Goal: Information Seeking & Learning: Compare options

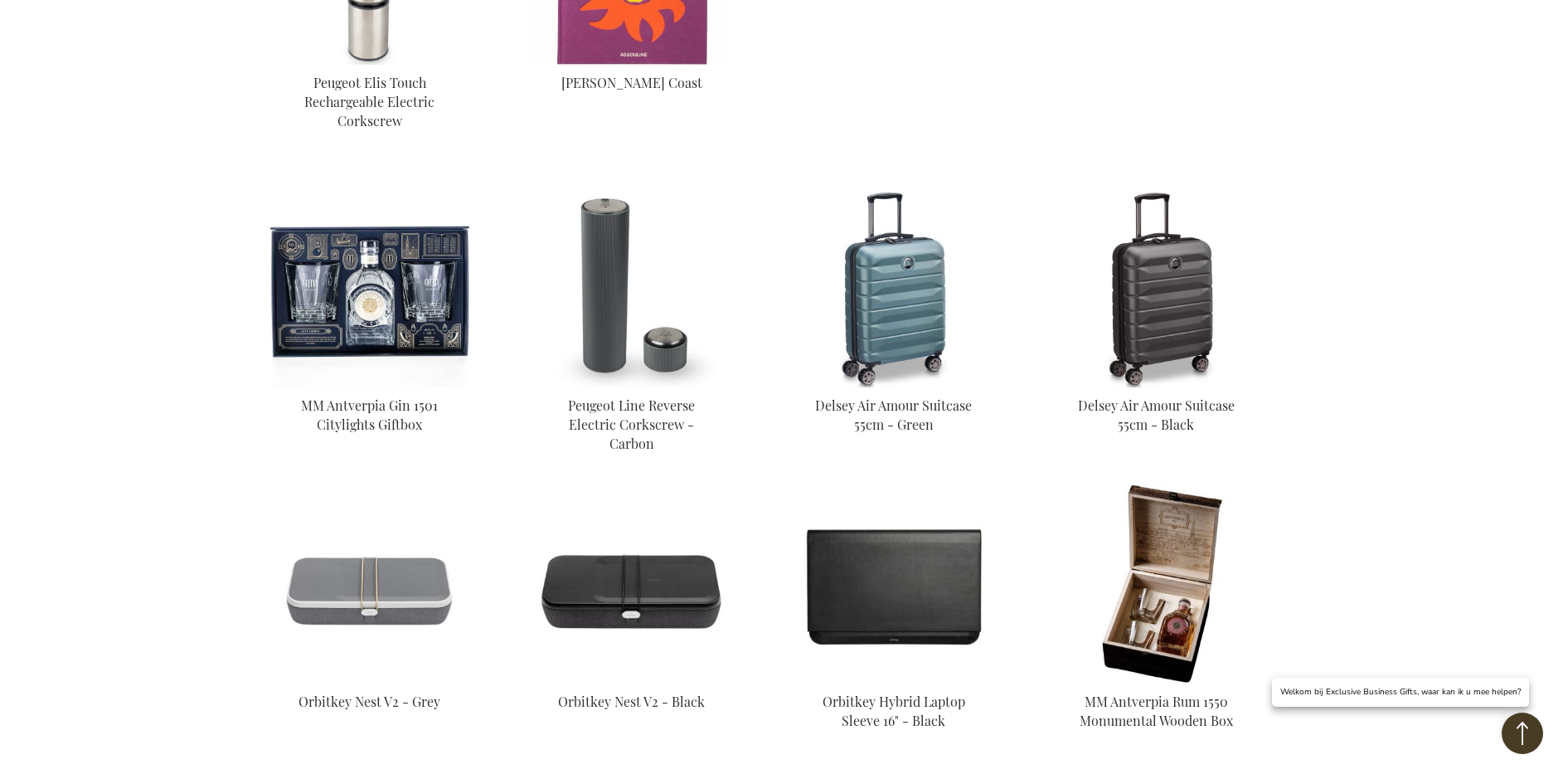
scroll to position [1493, 0]
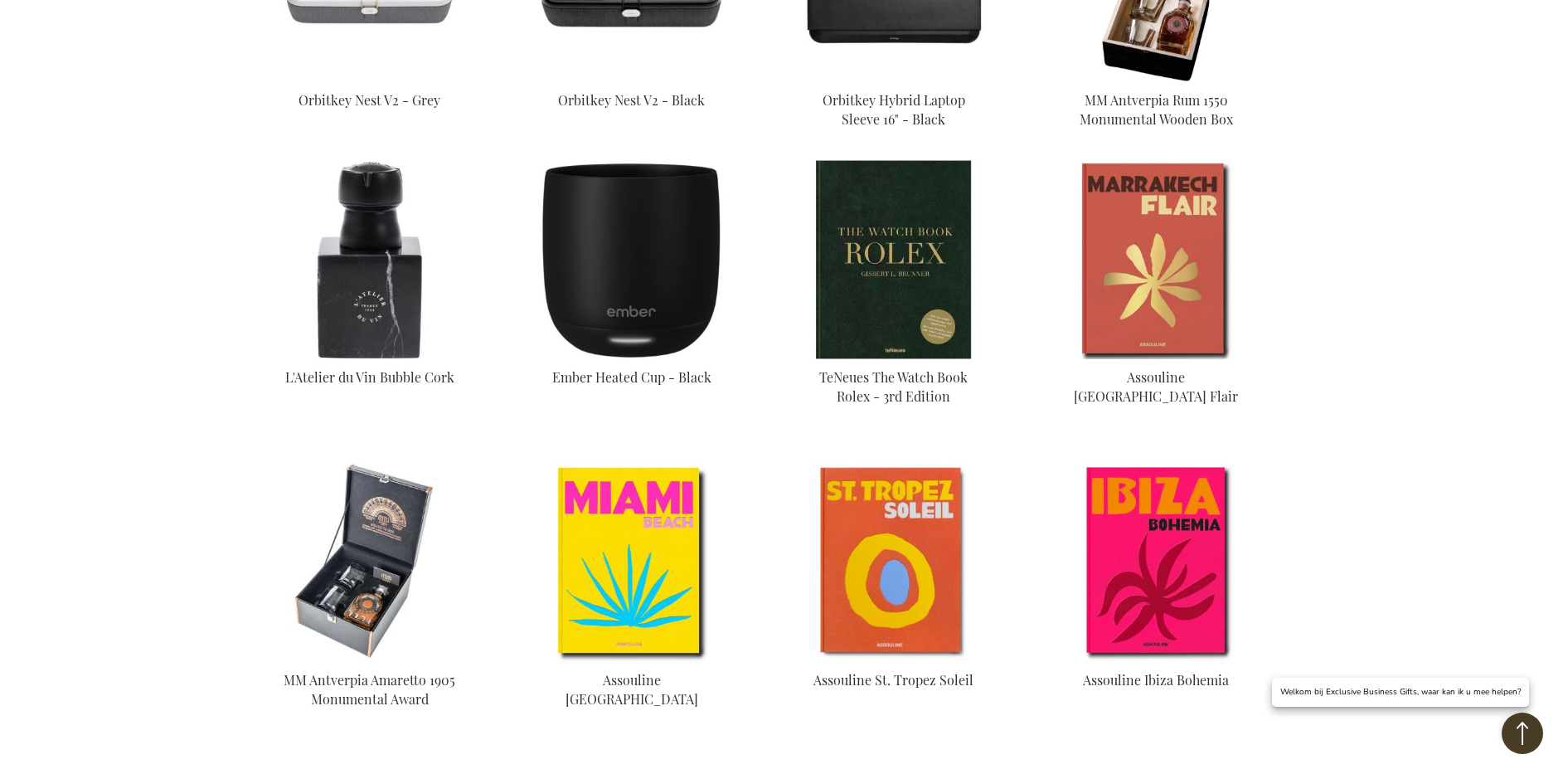
scroll to position [1991, 0]
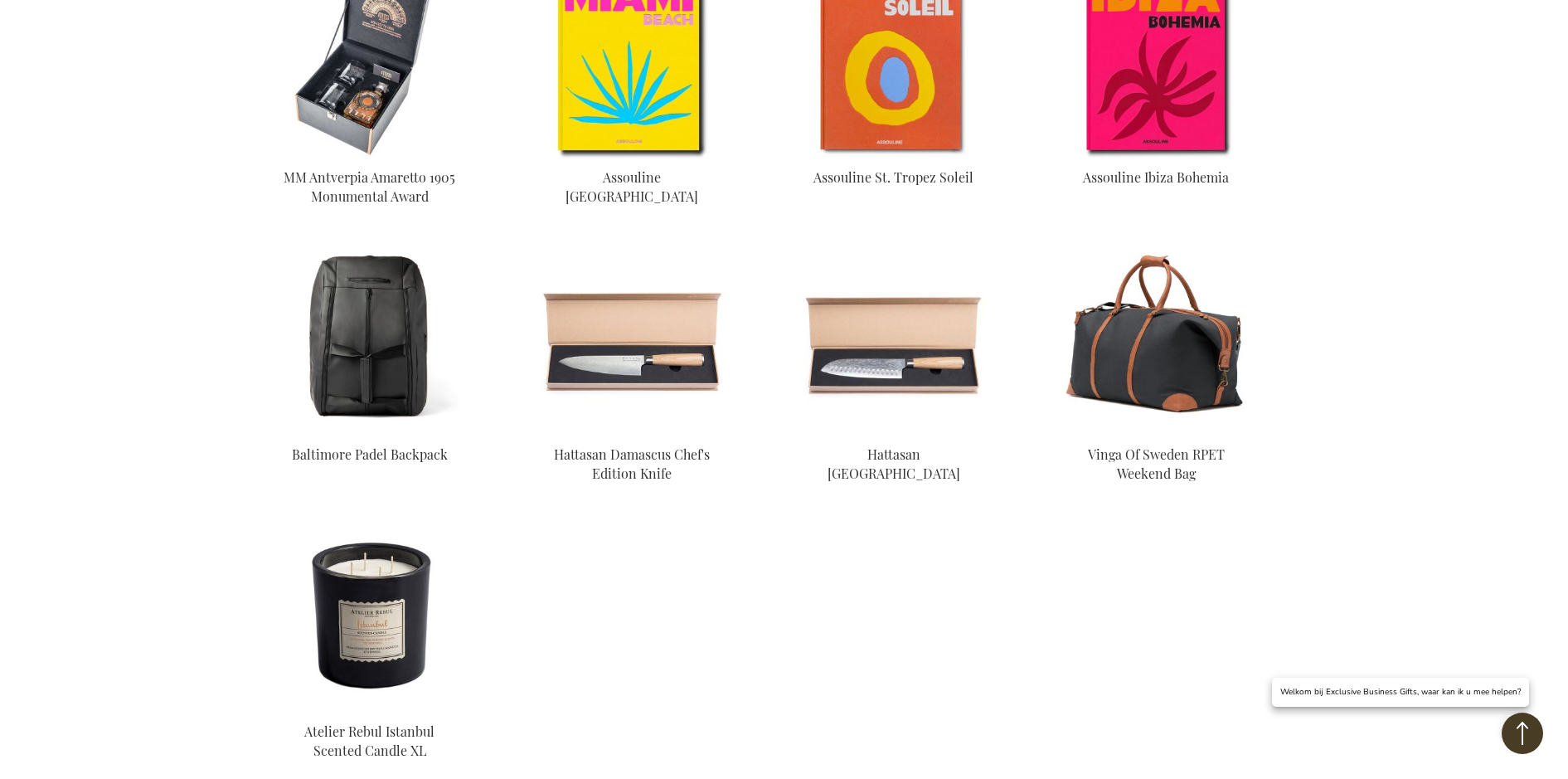
scroll to position [2489, 0]
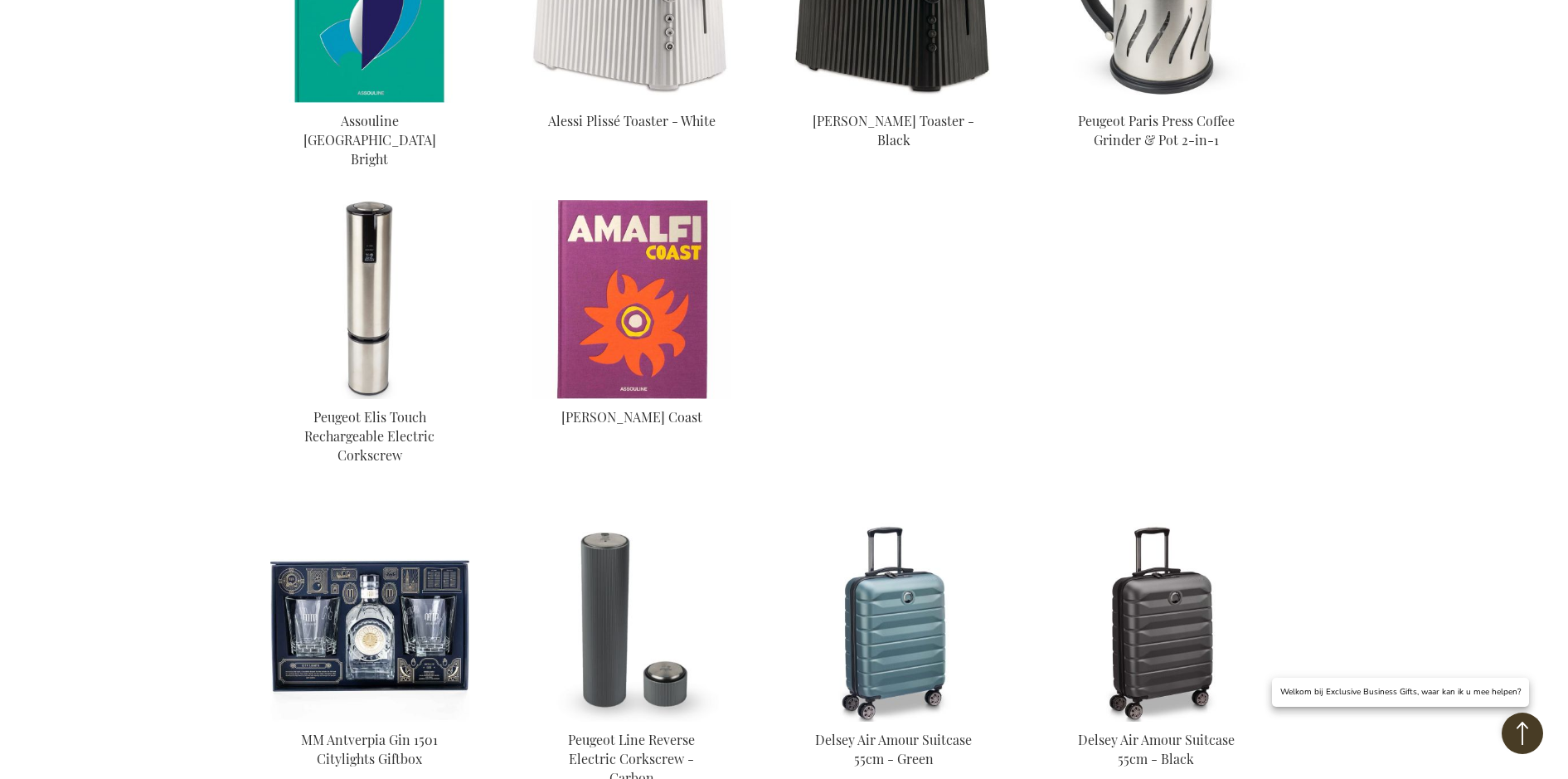
scroll to position [1274, 0]
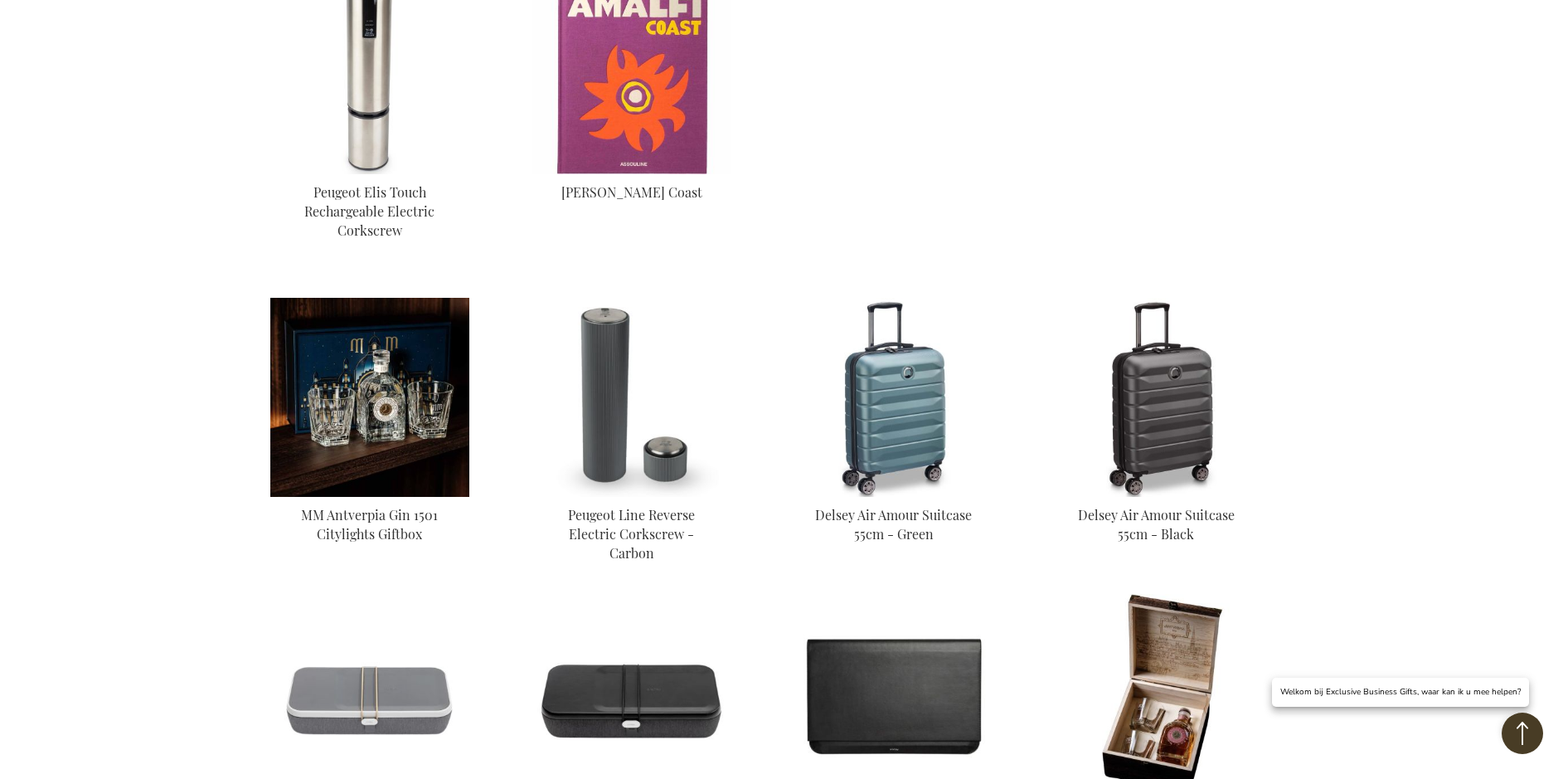
click at [445, 364] on img at bounding box center [370, 397] width 200 height 200
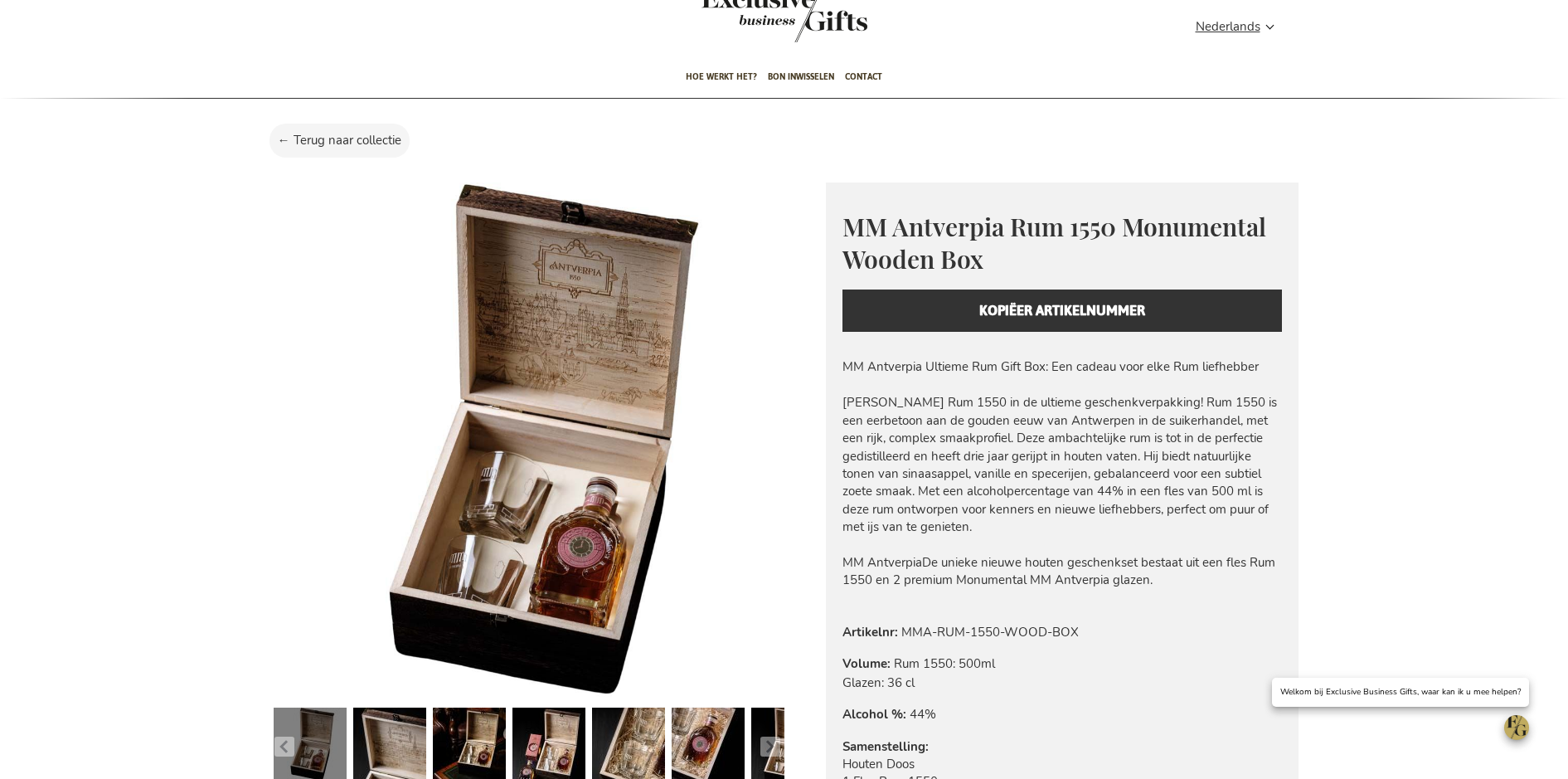
scroll to position [166, 0]
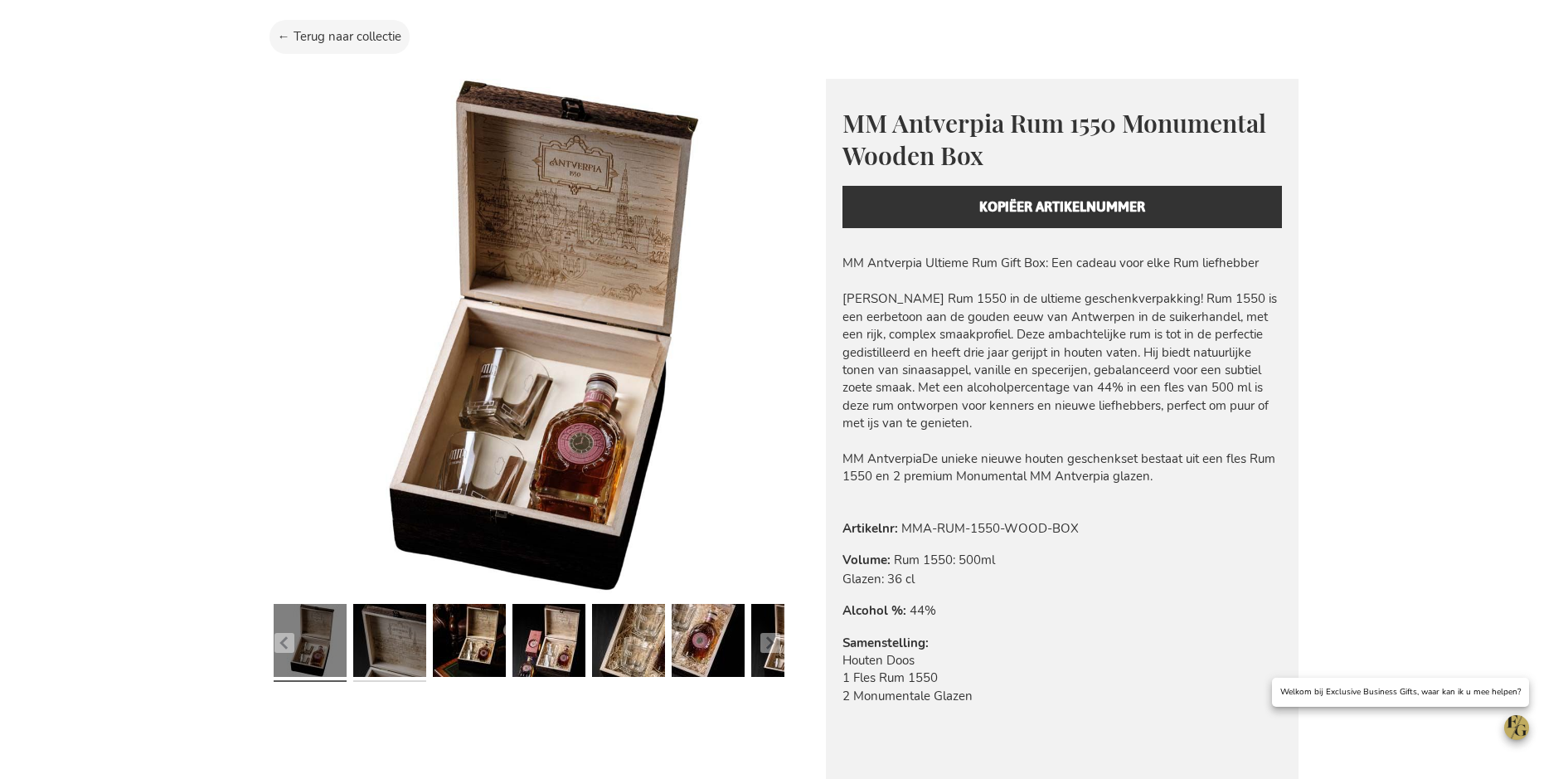
click at [381, 645] on link at bounding box center [389, 643] width 73 height 91
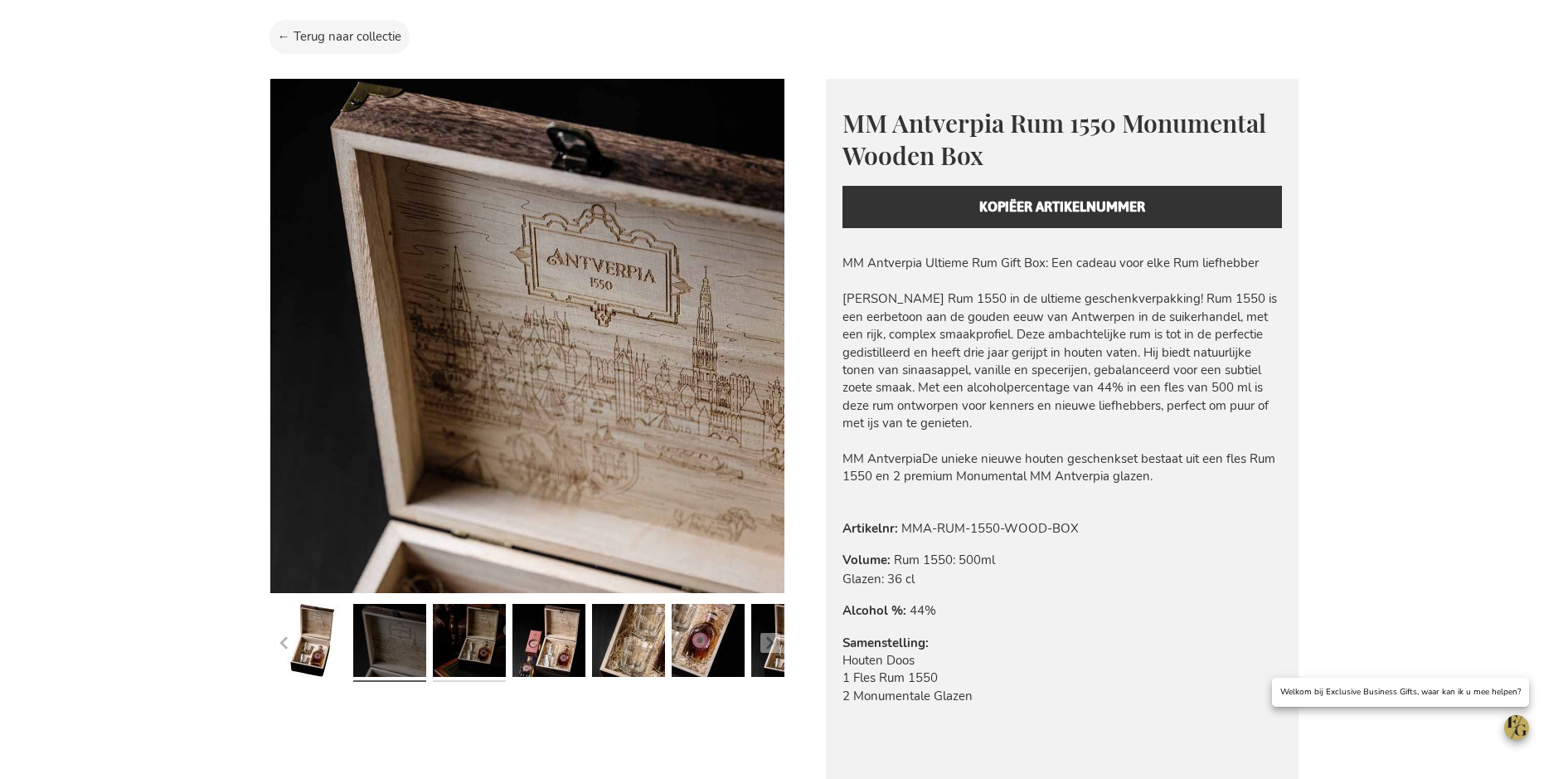
click at [490, 658] on link at bounding box center [469, 643] width 73 height 91
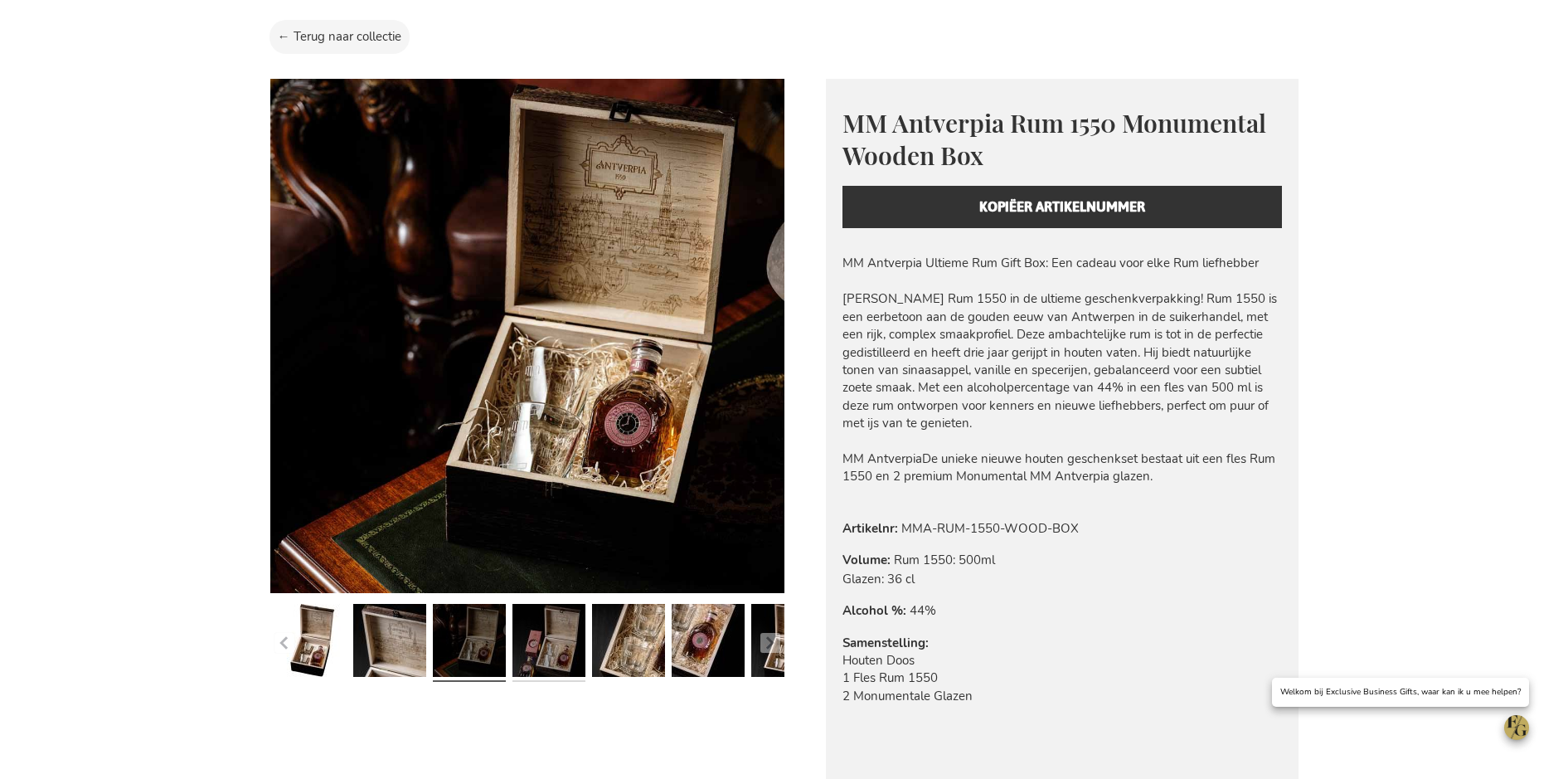
click at [578, 650] on link at bounding box center [548, 643] width 73 height 91
click at [569, 664] on link at bounding box center [548, 643] width 73 height 91
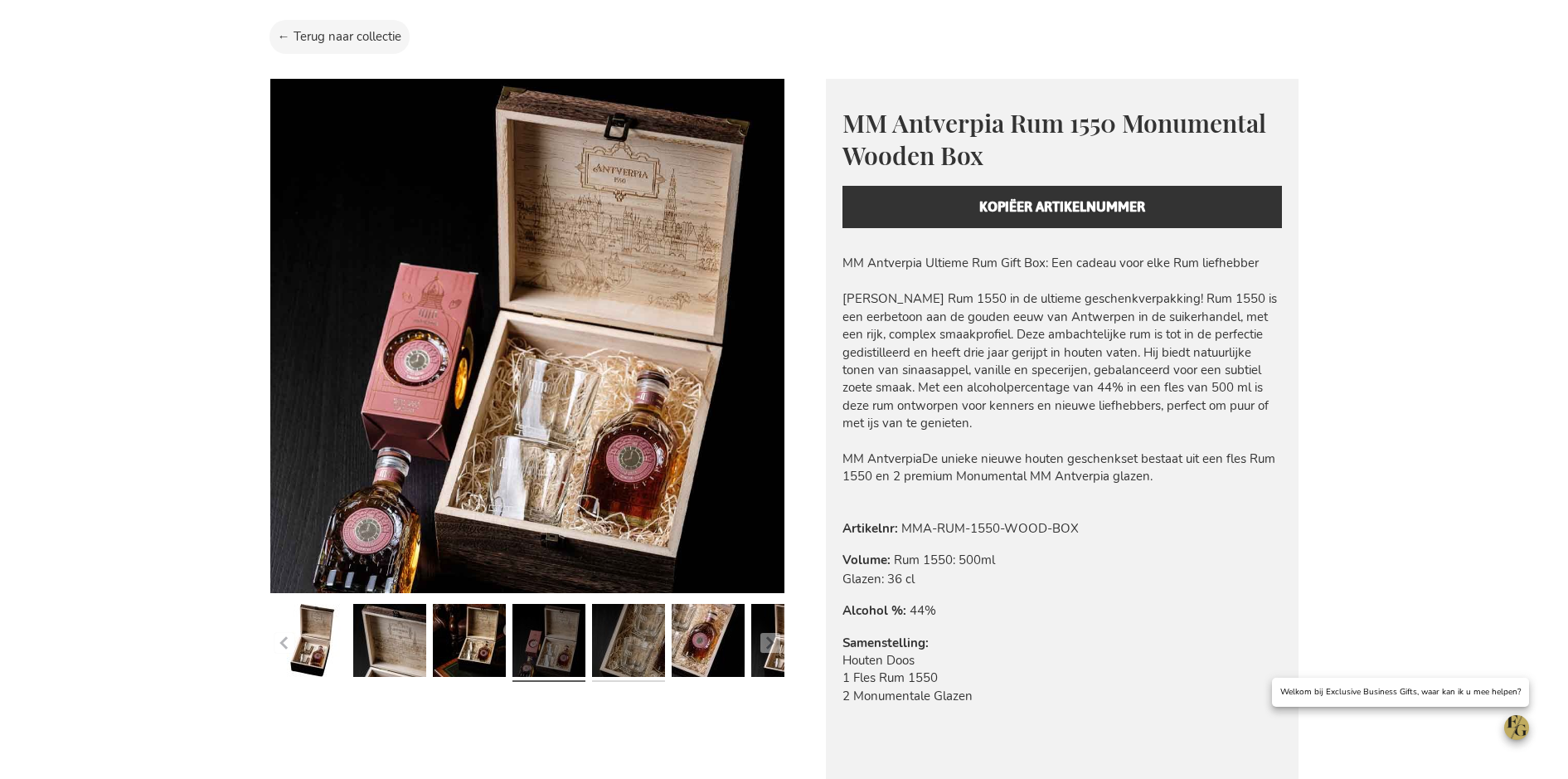
click at [631, 649] on link at bounding box center [628, 643] width 73 height 91
click at [692, 658] on link at bounding box center [708, 643] width 73 height 91
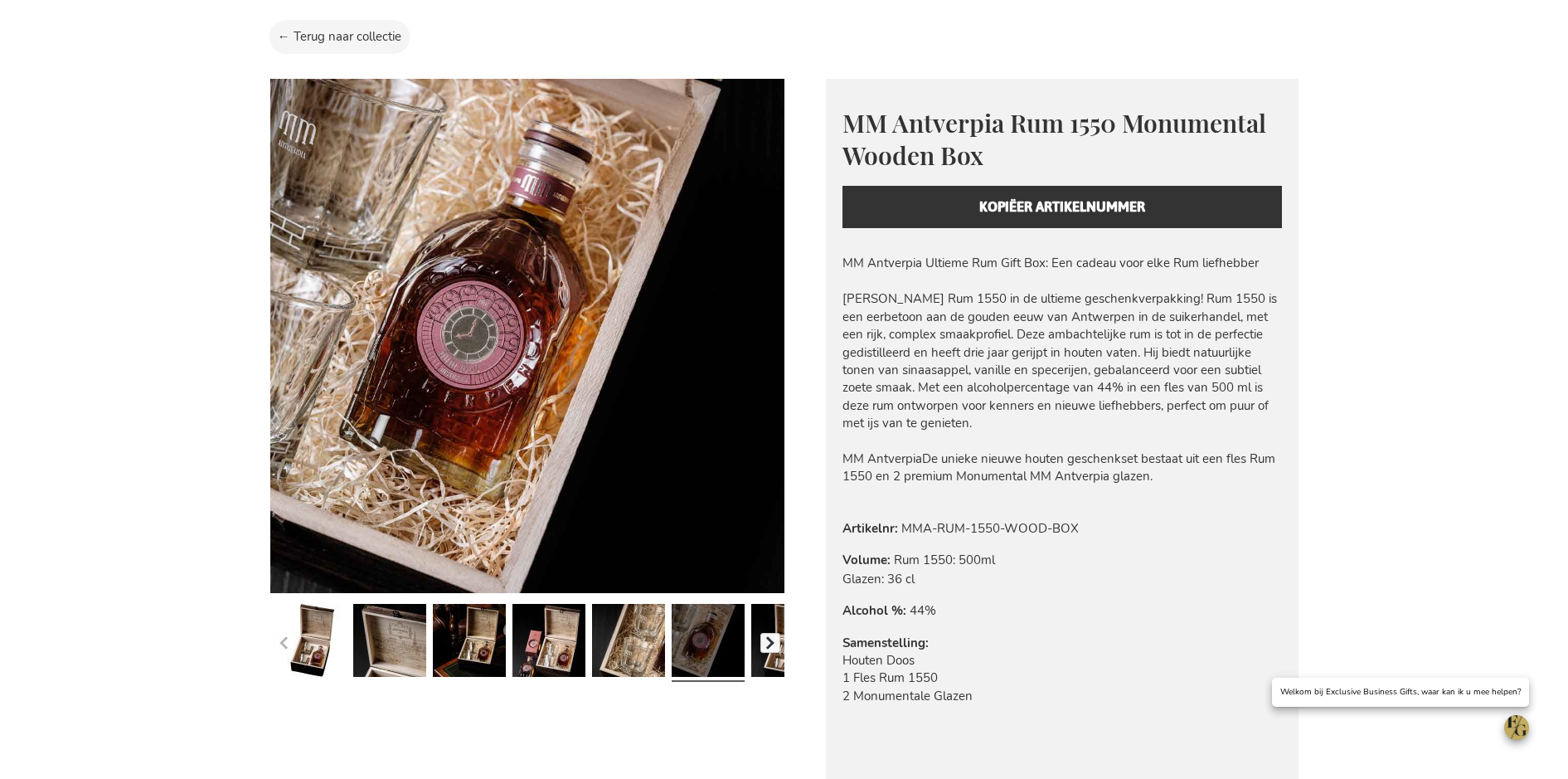
click at [767, 647] on button "button" at bounding box center [770, 642] width 20 height 20
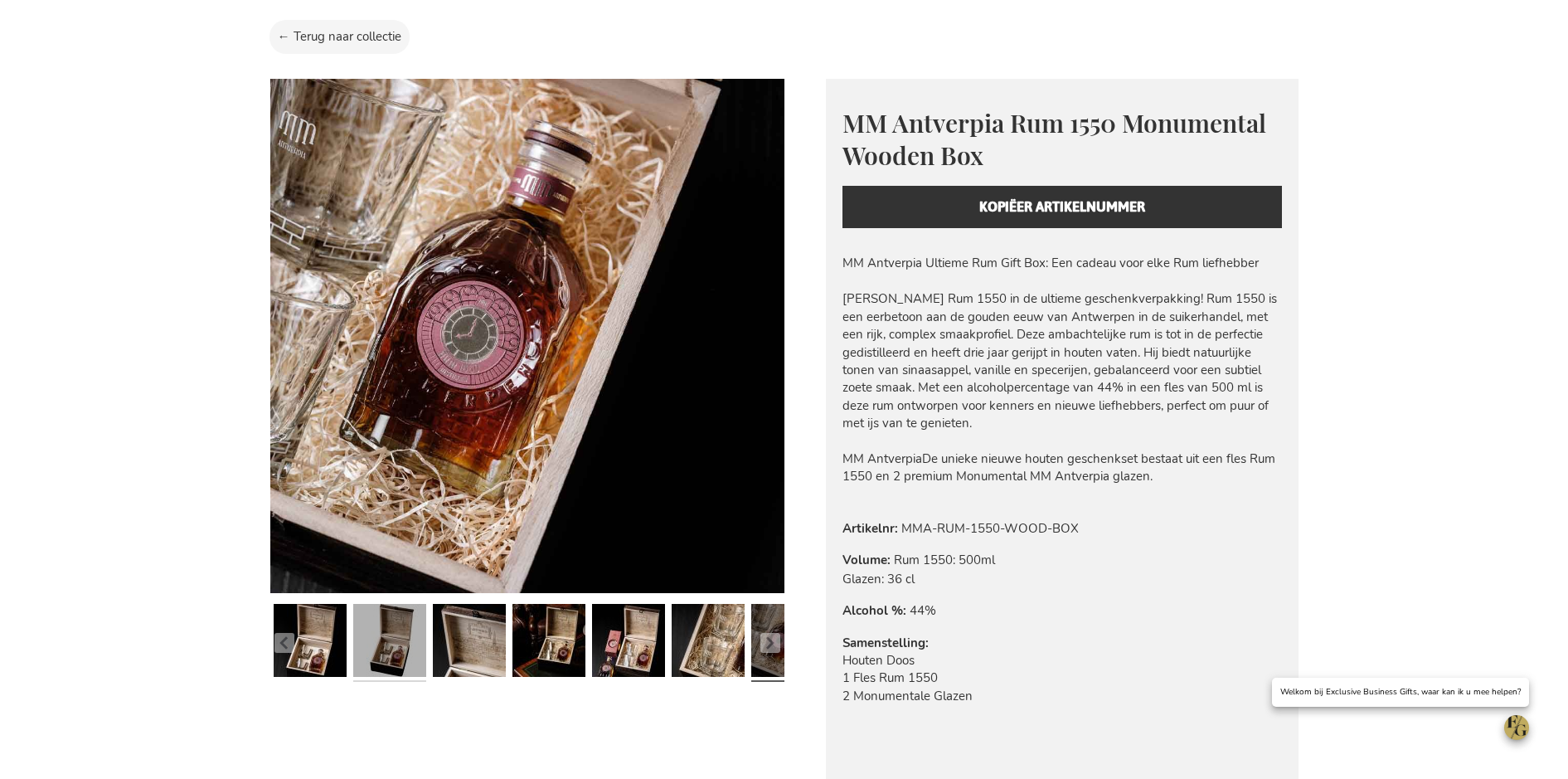
click at [378, 644] on link at bounding box center [389, 643] width 73 height 91
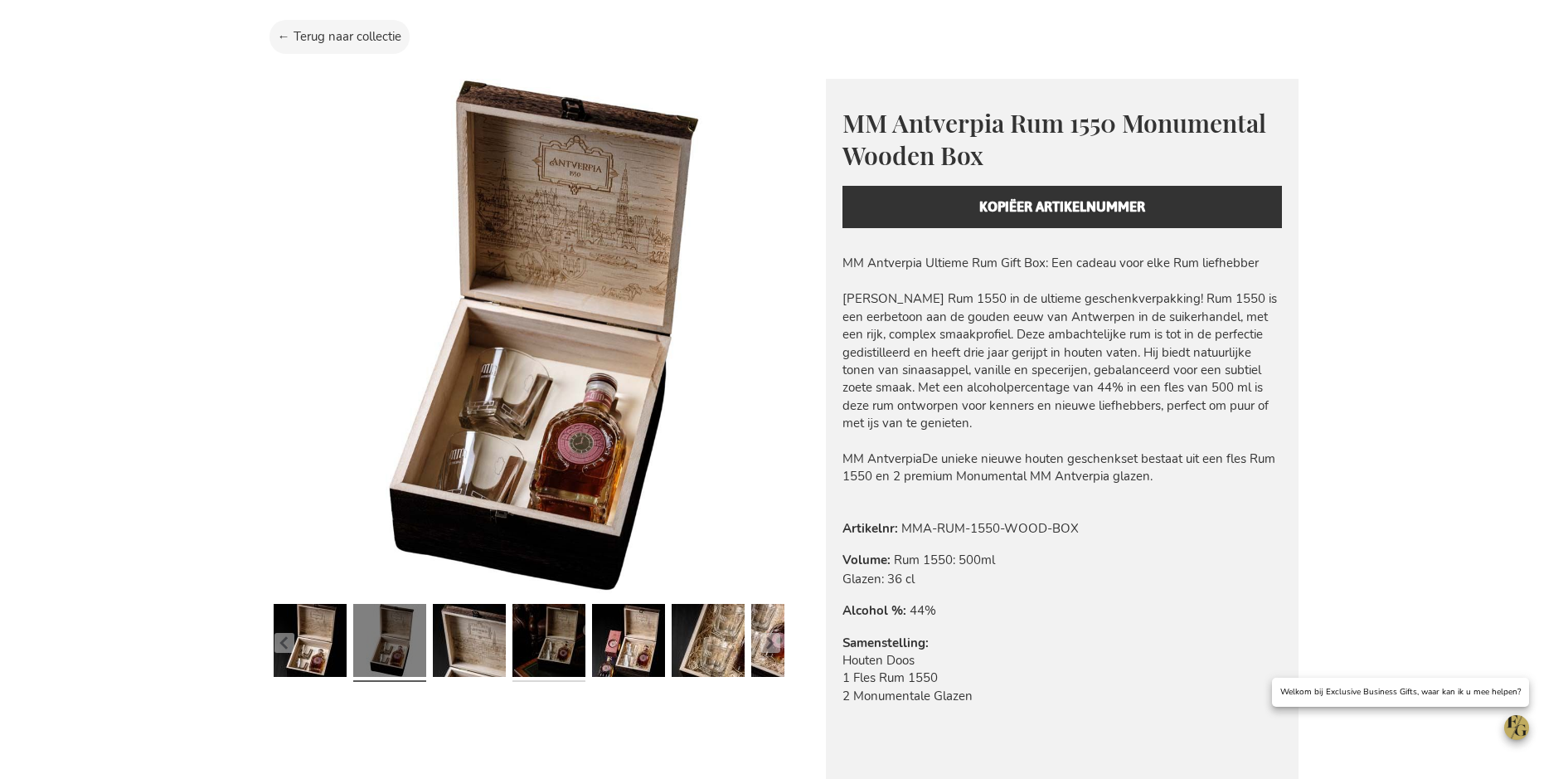
click at [574, 652] on link at bounding box center [548, 643] width 73 height 91
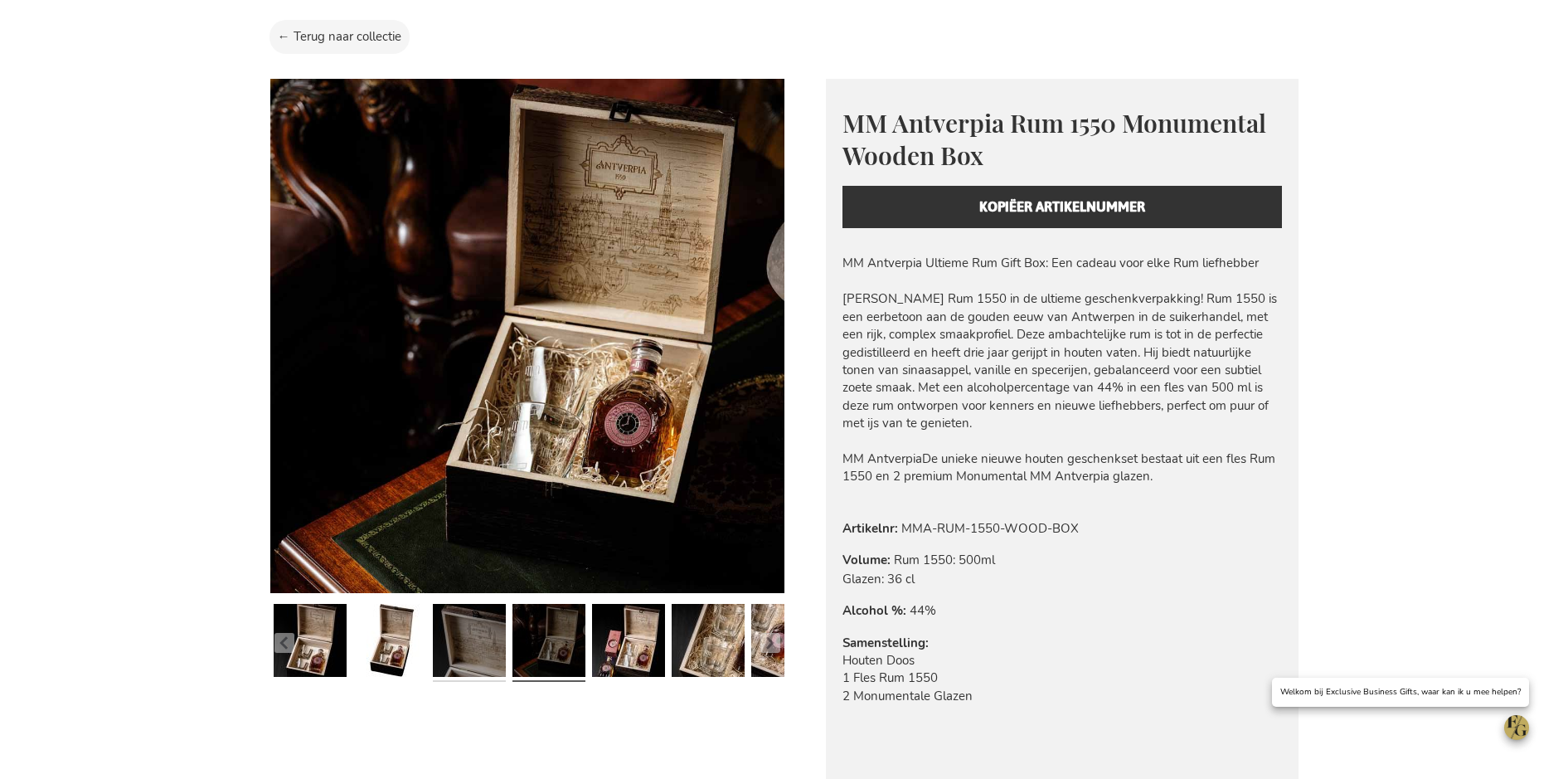
click at [484, 650] on link at bounding box center [469, 643] width 73 height 91
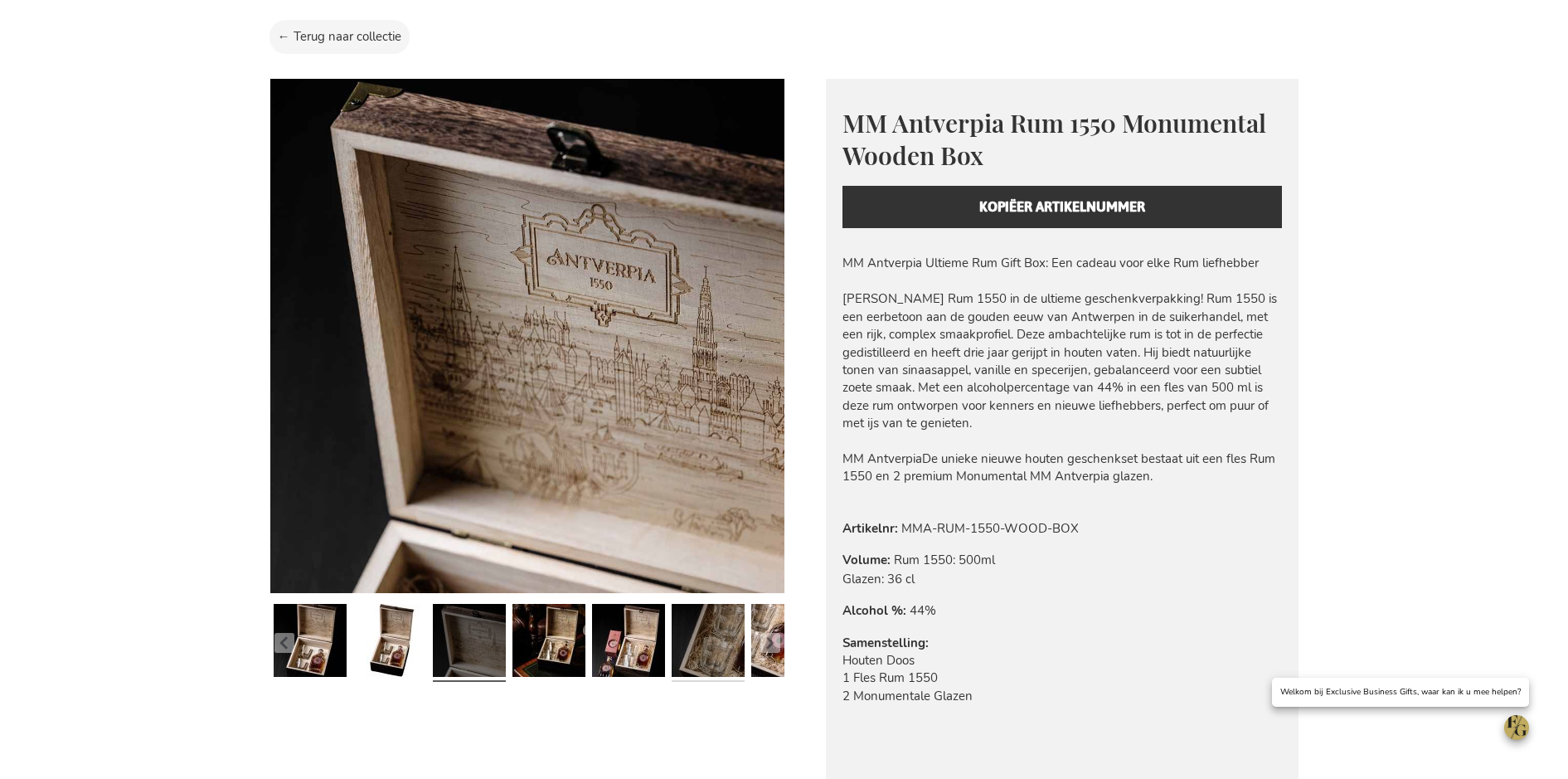
click at [719, 654] on link at bounding box center [708, 643] width 73 height 91
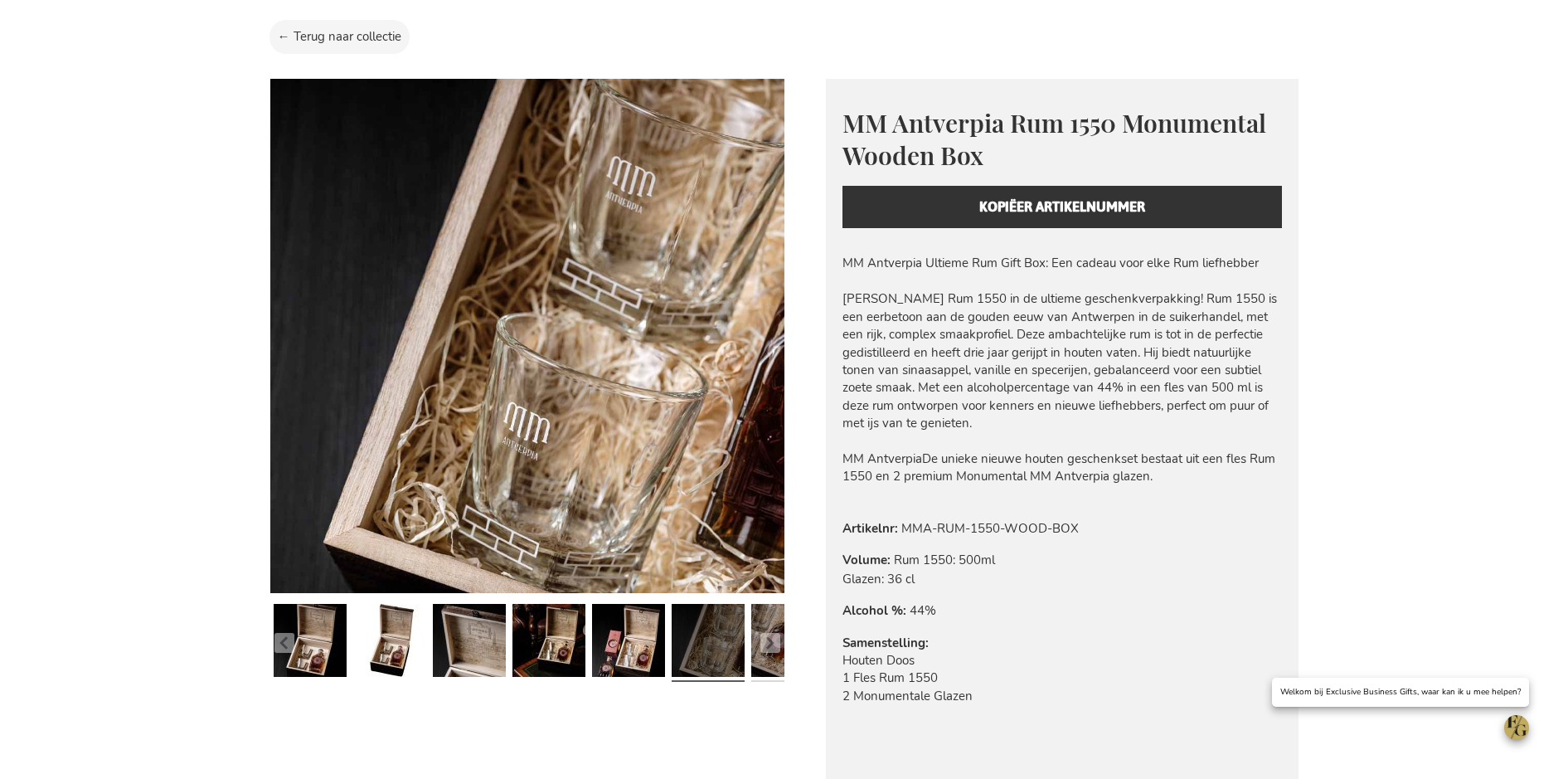
click at [782, 643] on link at bounding box center [787, 643] width 73 height 91
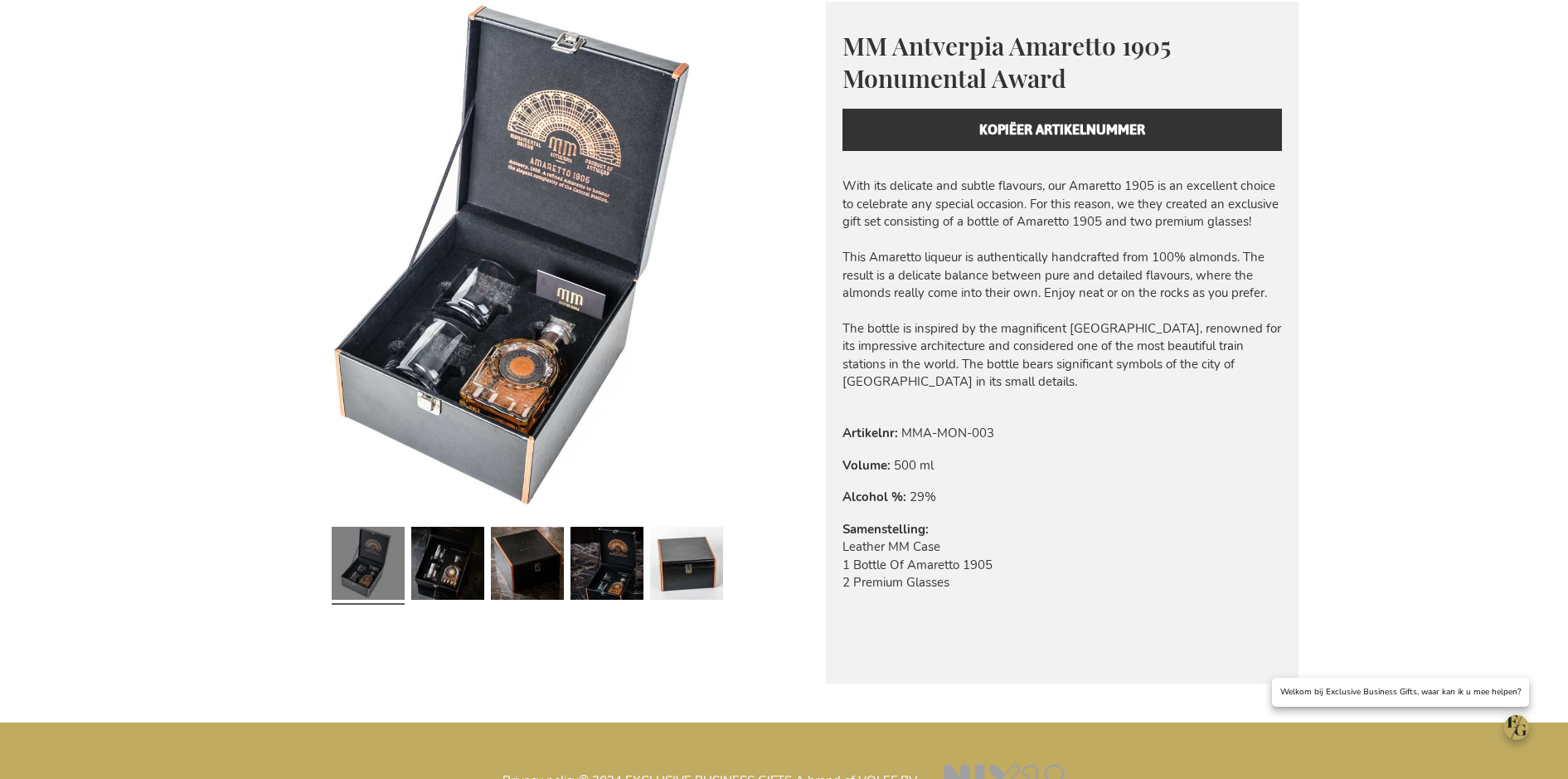
scroll to position [249, 0]
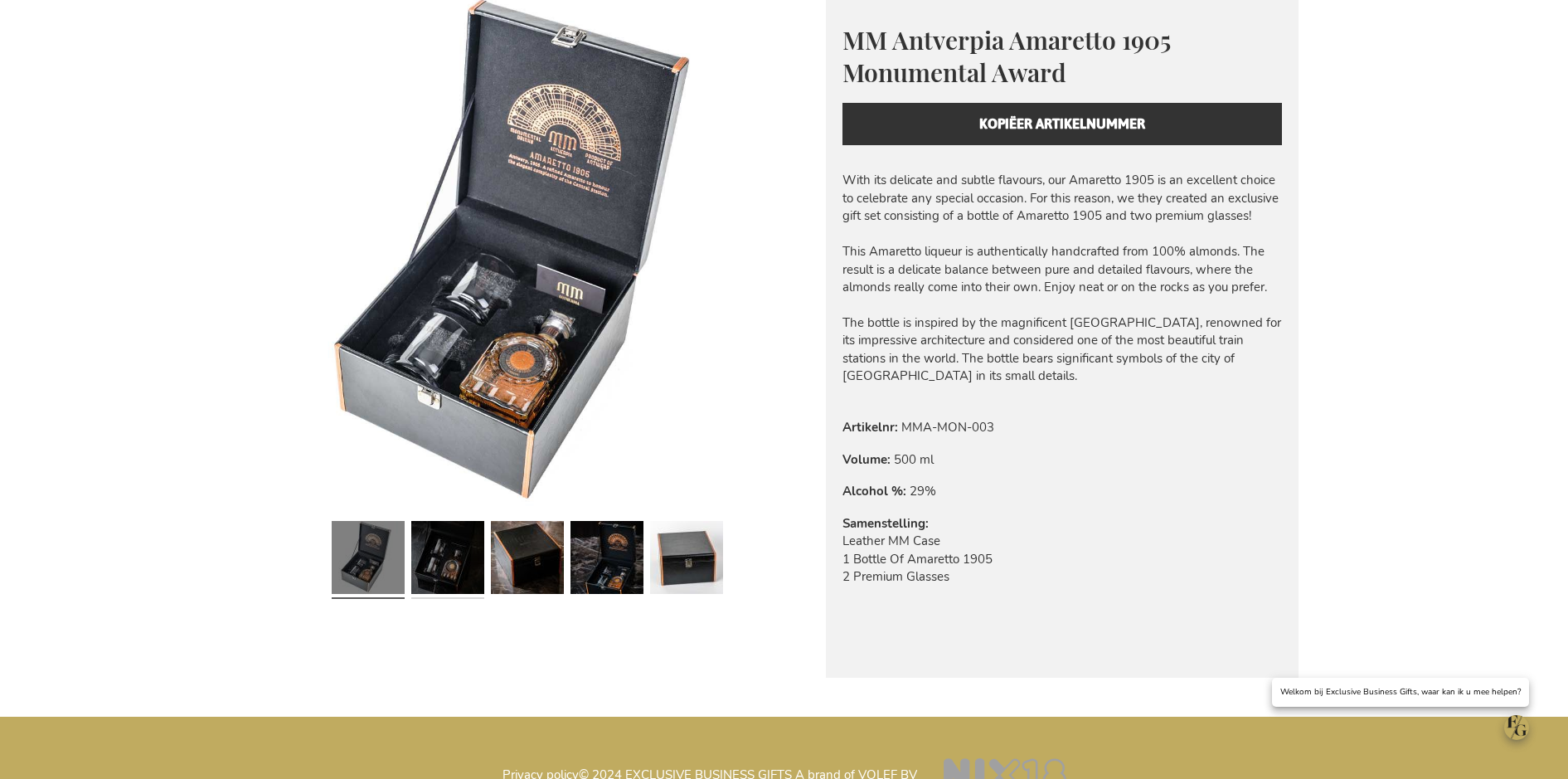
click at [451, 580] on link at bounding box center [447, 560] width 73 height 91
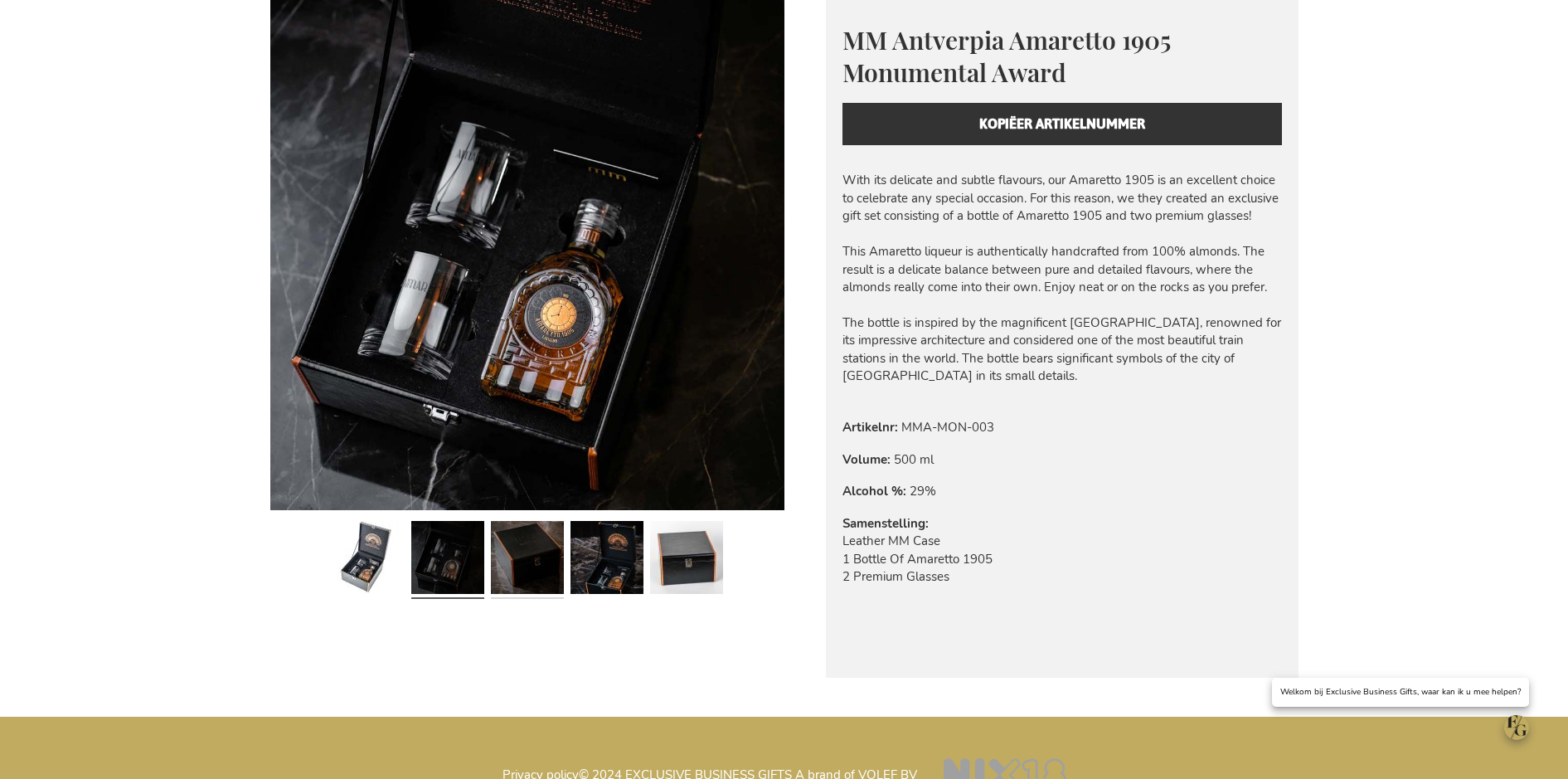
click at [528, 569] on link at bounding box center [527, 560] width 73 height 91
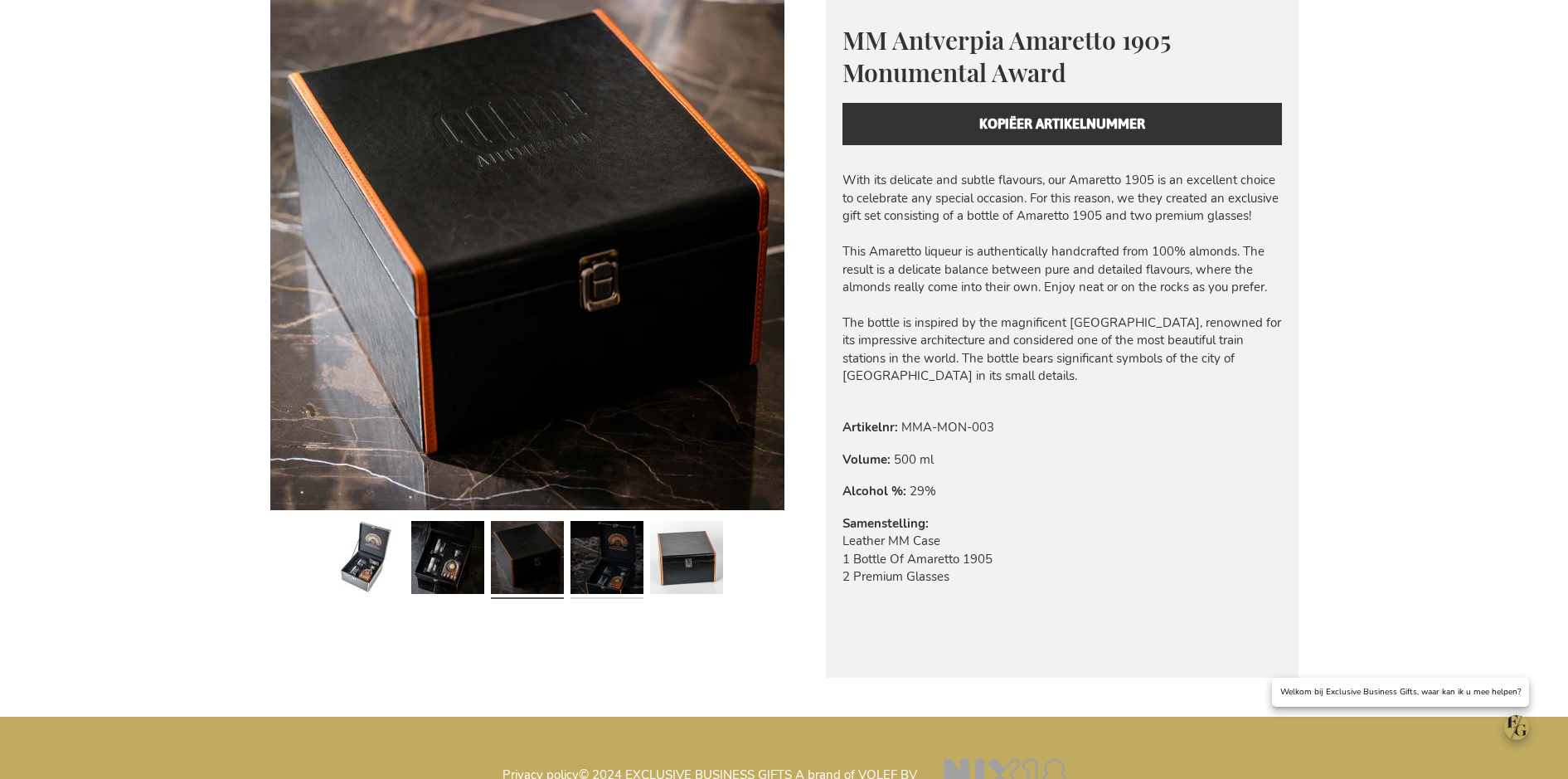
click at [589, 568] on link at bounding box center [606, 560] width 73 height 91
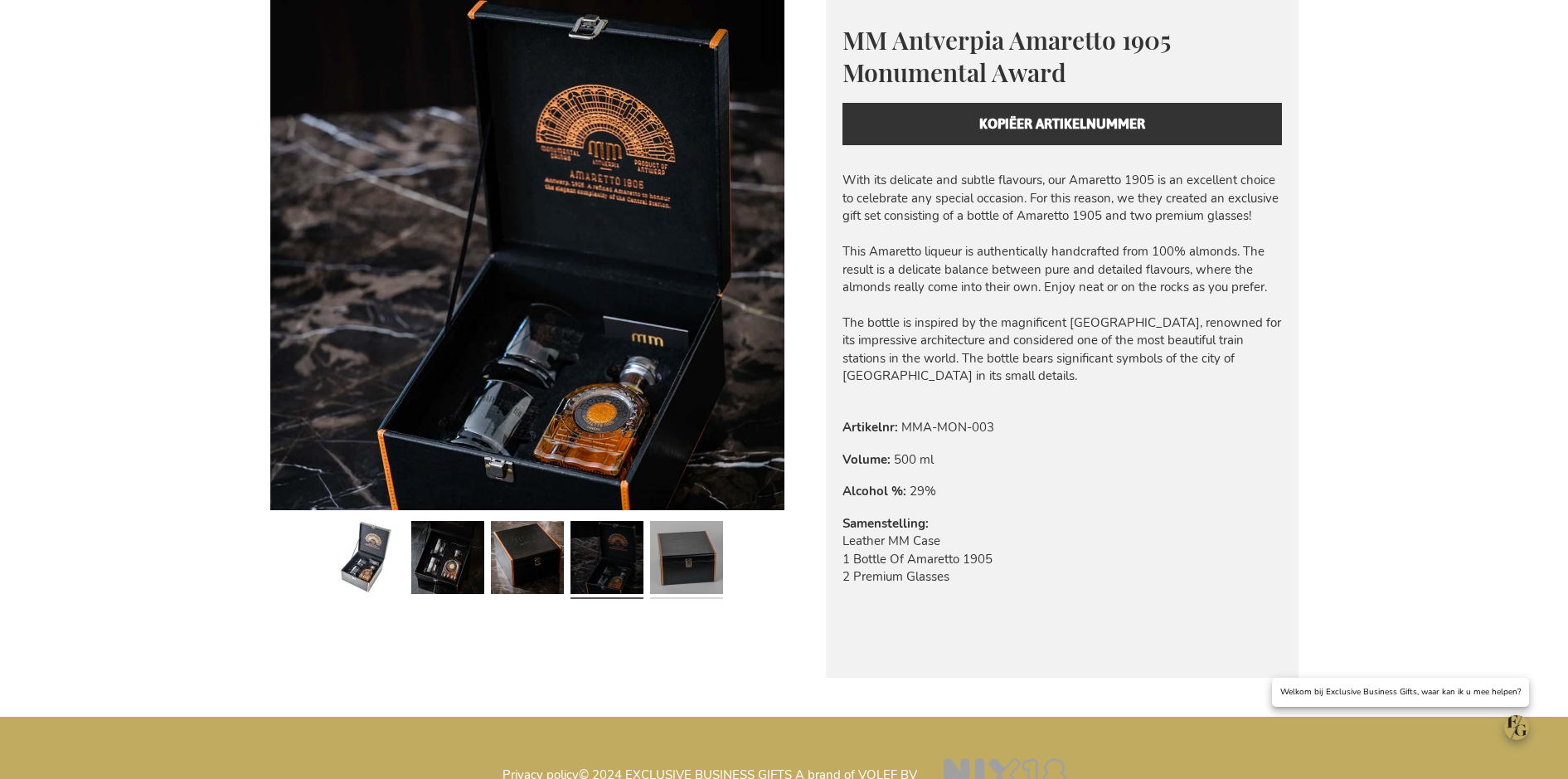
click at [661, 568] on link at bounding box center [686, 560] width 73 height 91
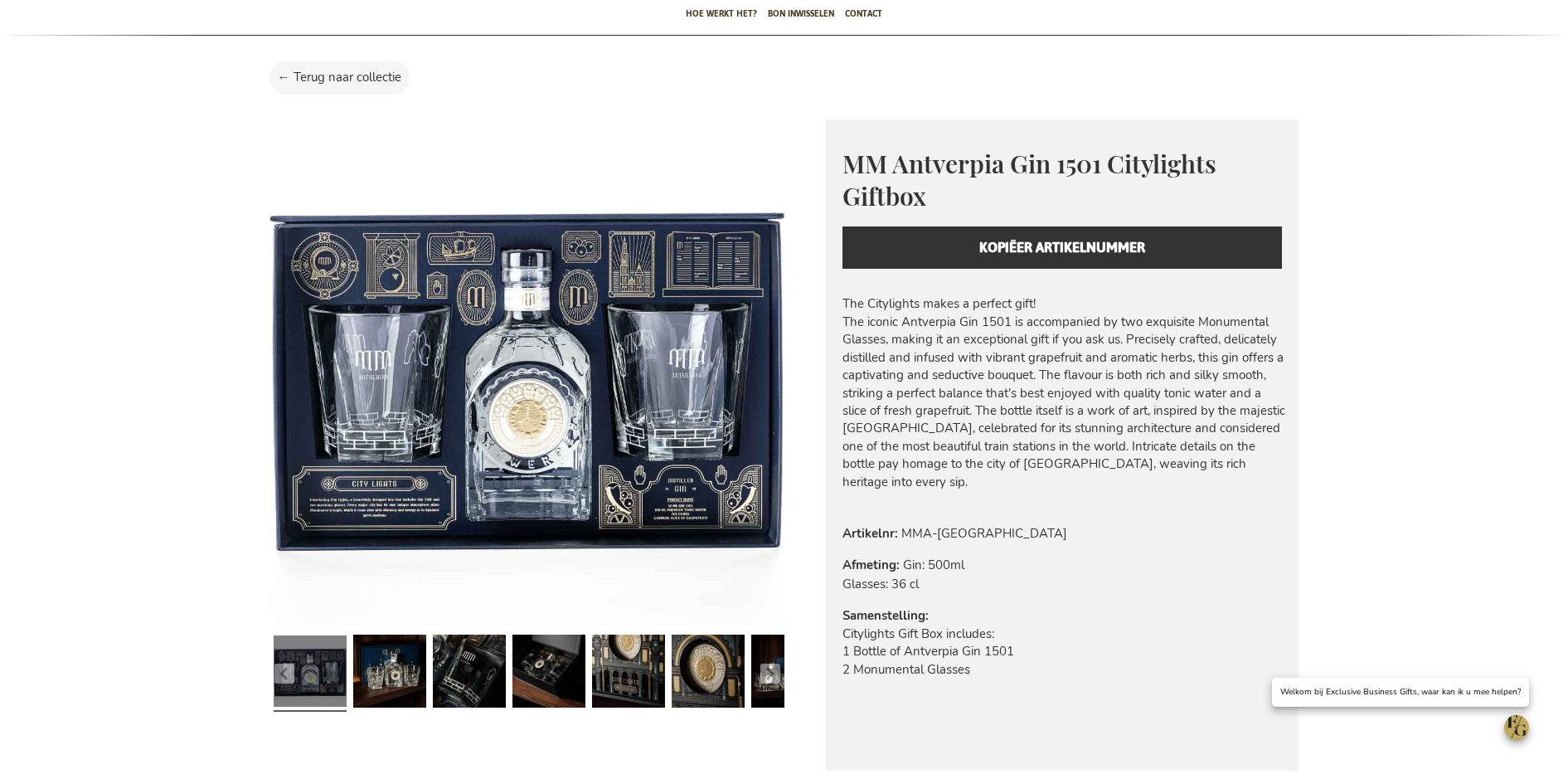
scroll to position [166, 0]
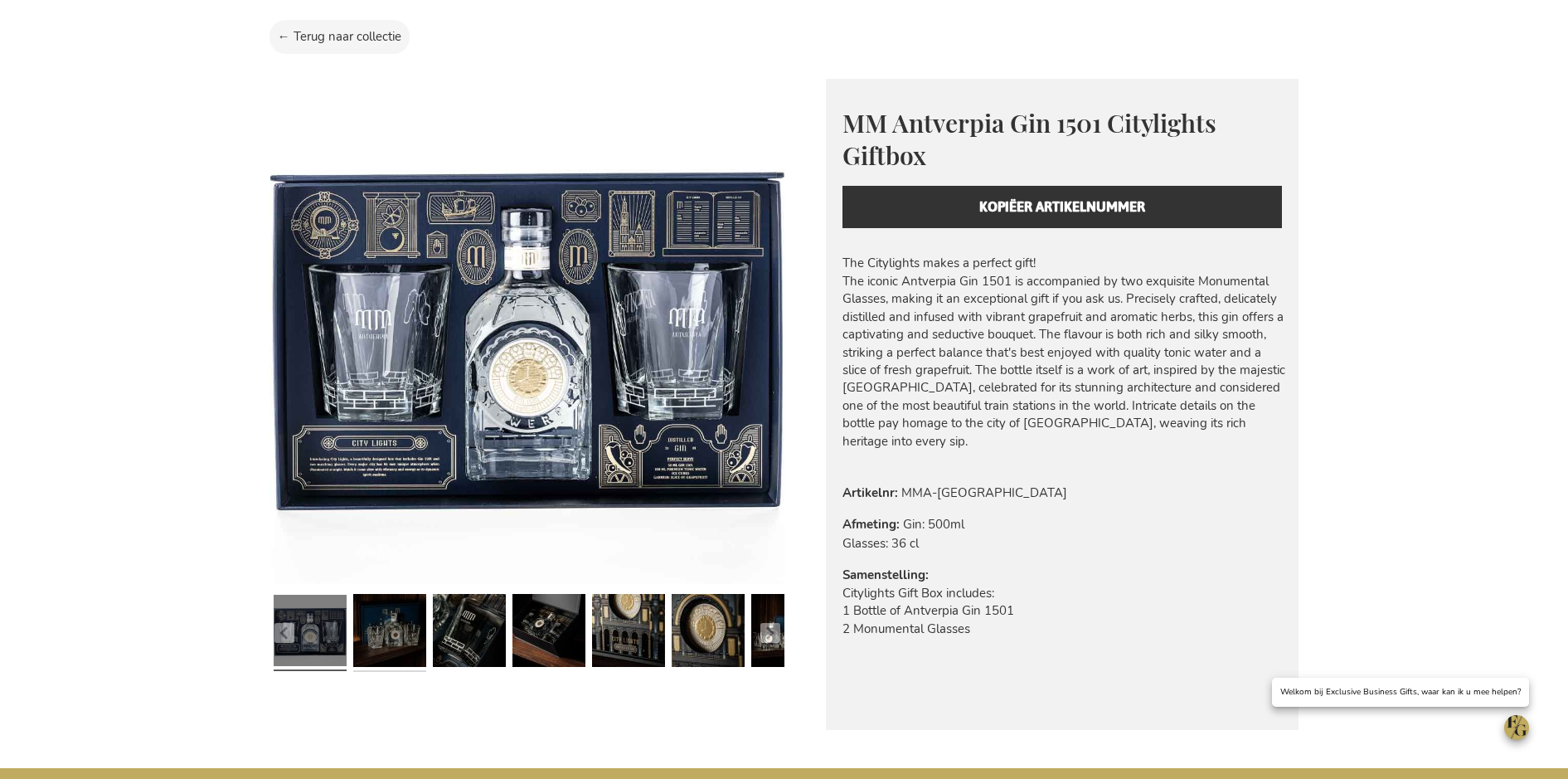
click at [407, 639] on link at bounding box center [389, 633] width 73 height 89
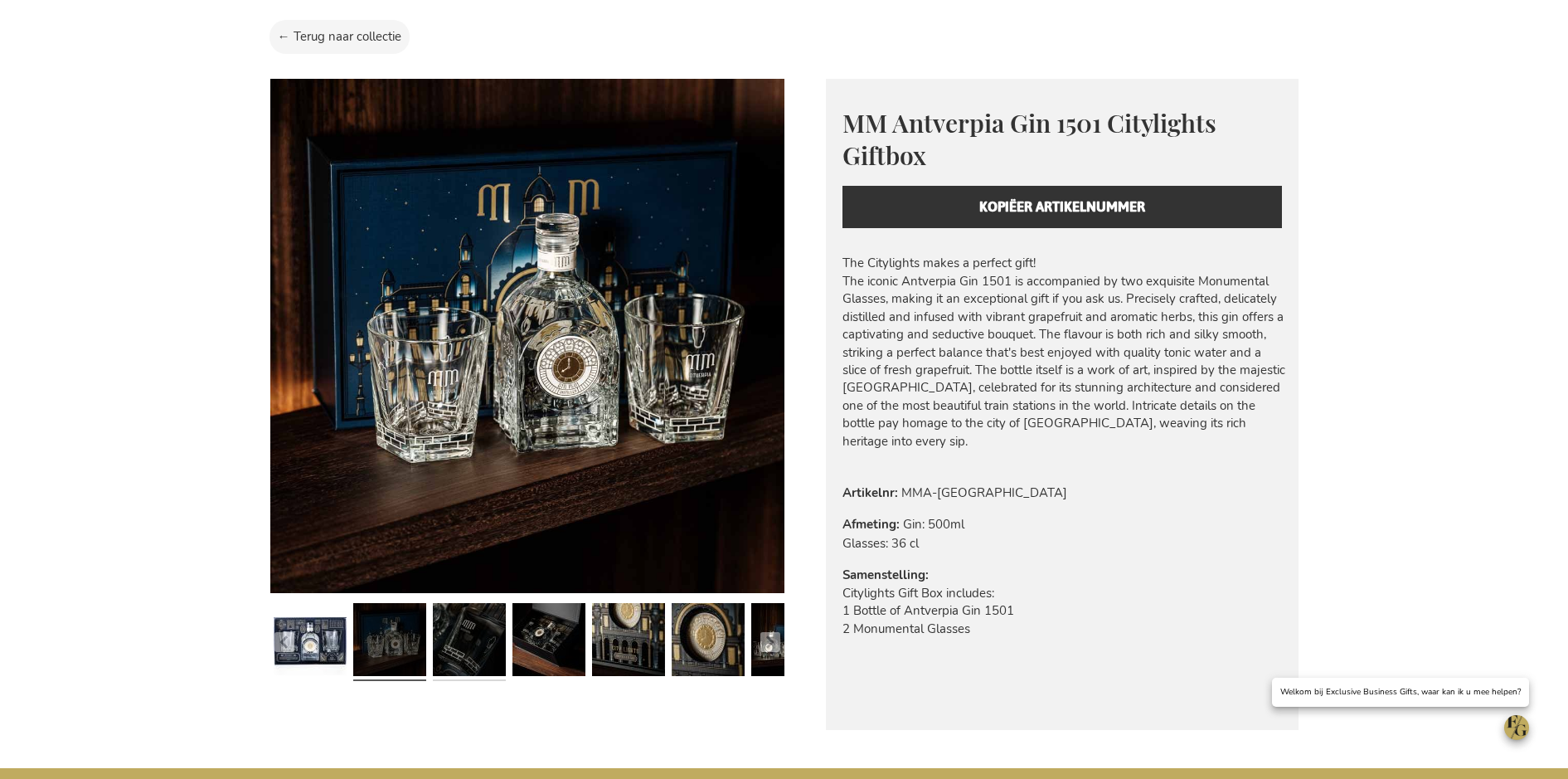
click at [478, 657] on link at bounding box center [469, 642] width 73 height 89
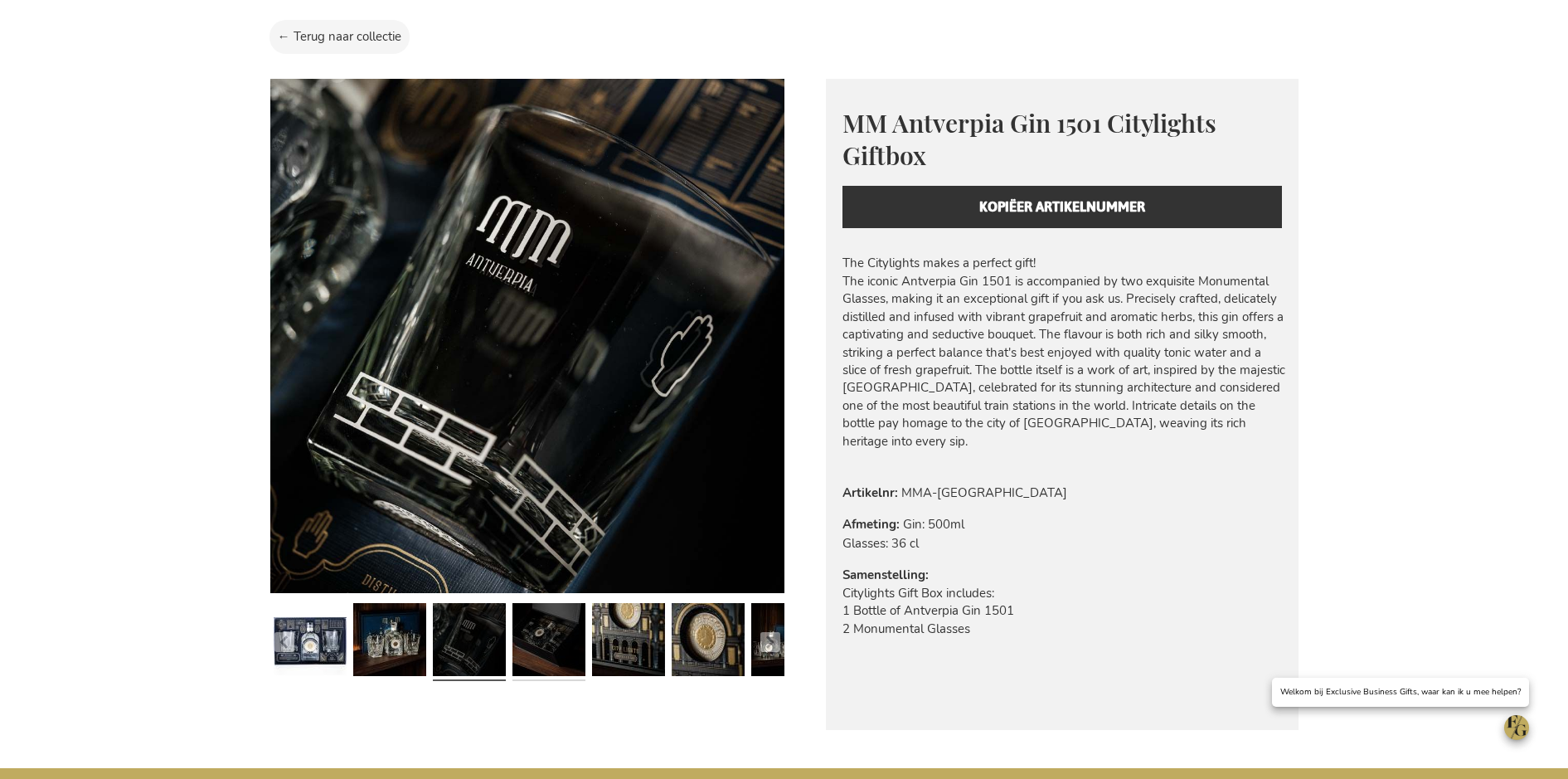
click at [563, 652] on link at bounding box center [548, 642] width 73 height 89
click at [633, 657] on link at bounding box center [628, 642] width 73 height 89
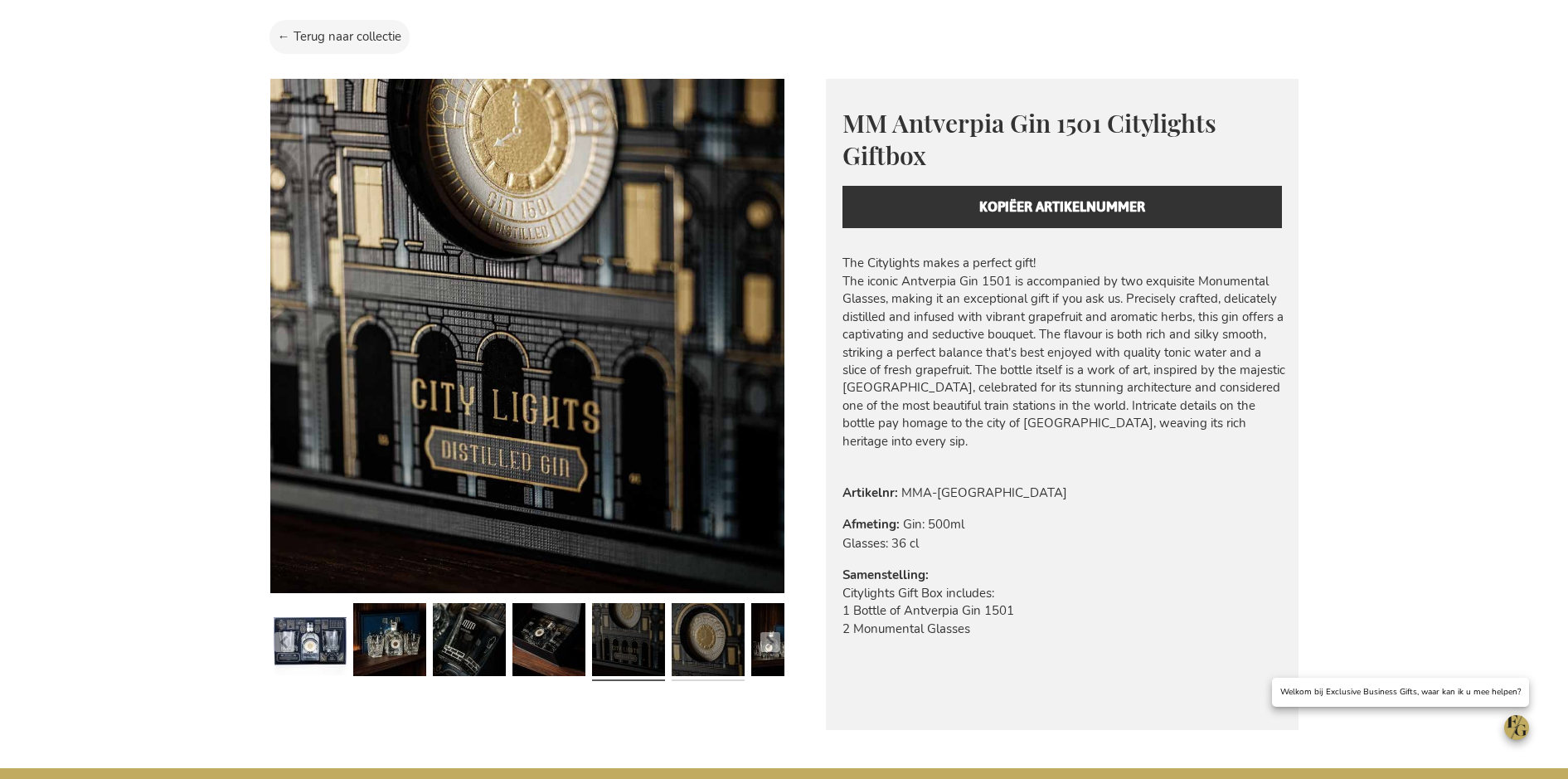
click at [702, 657] on link at bounding box center [708, 642] width 73 height 89
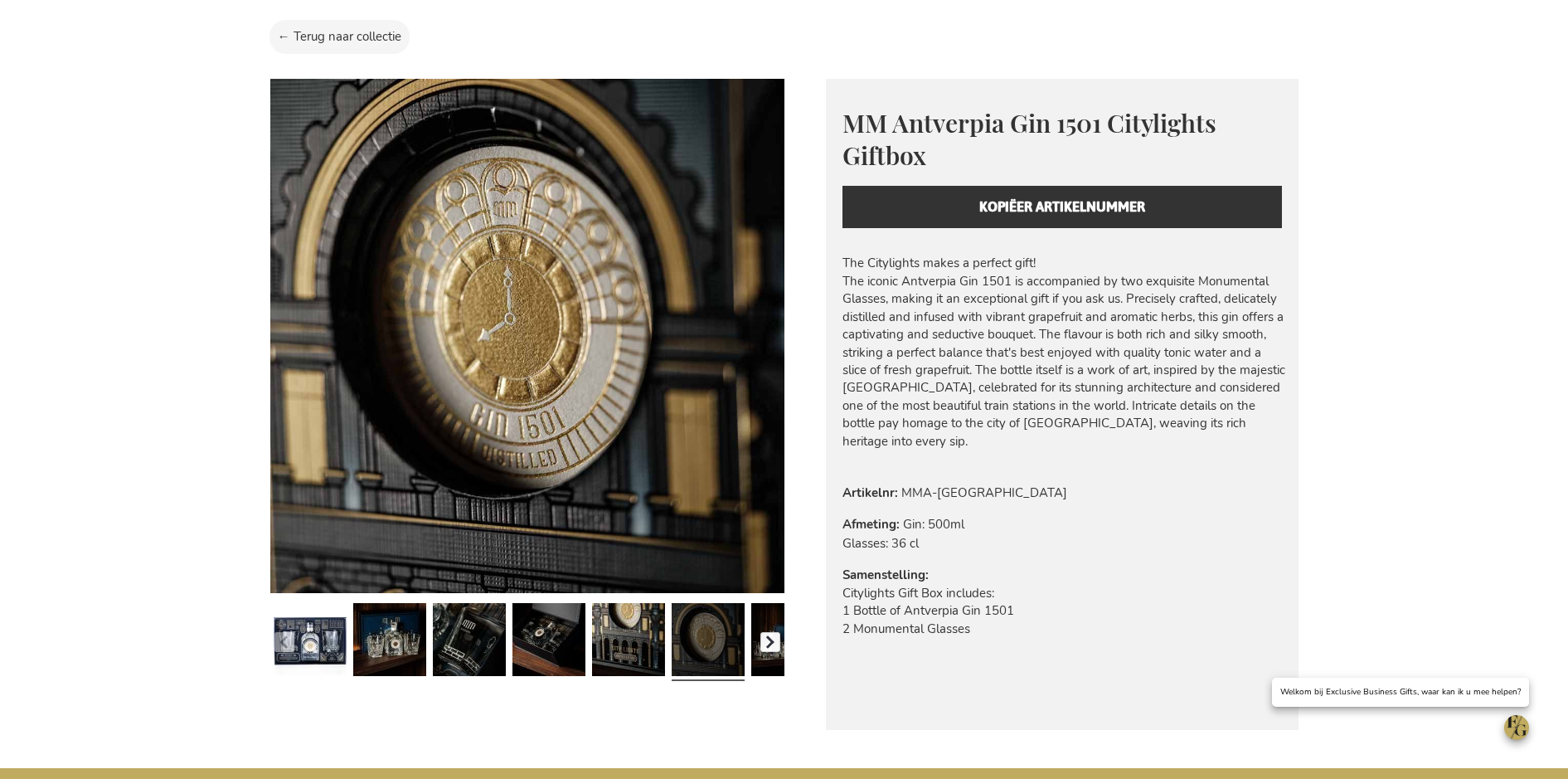
click at [767, 649] on button "button" at bounding box center [770, 642] width 20 height 20
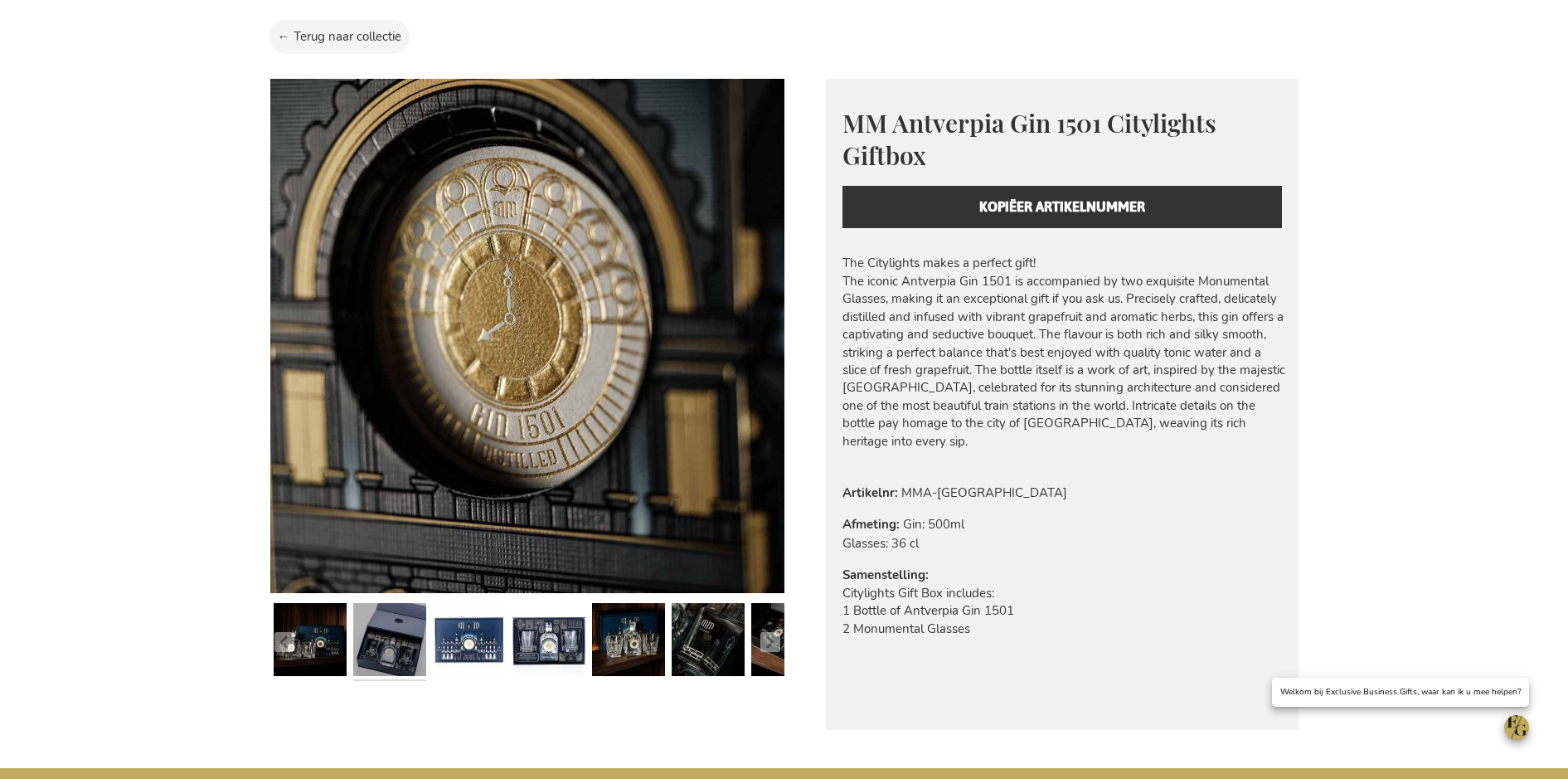
click at [383, 643] on link at bounding box center [389, 642] width 73 height 89
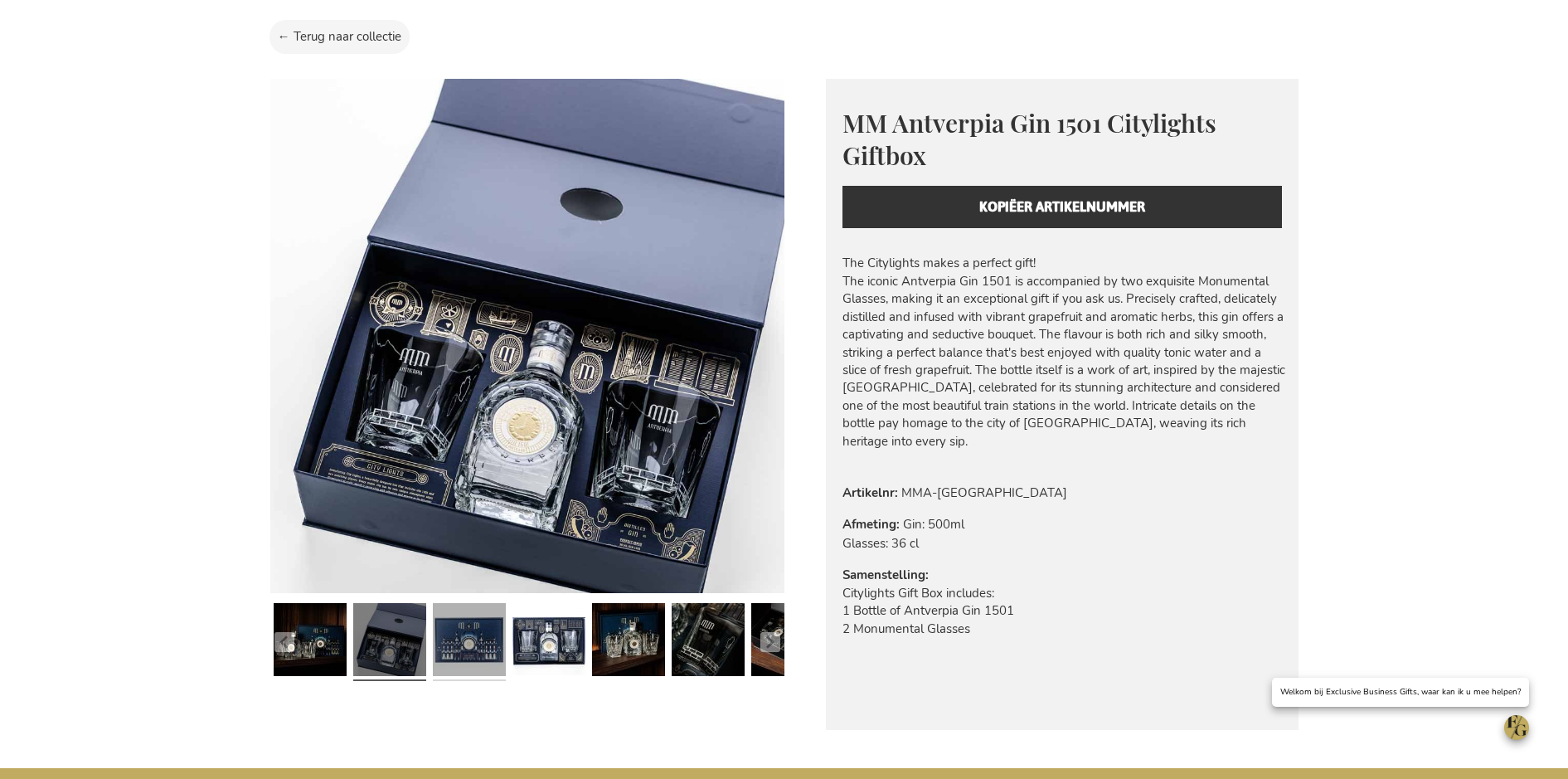
click at [491, 638] on link at bounding box center [469, 642] width 73 height 89
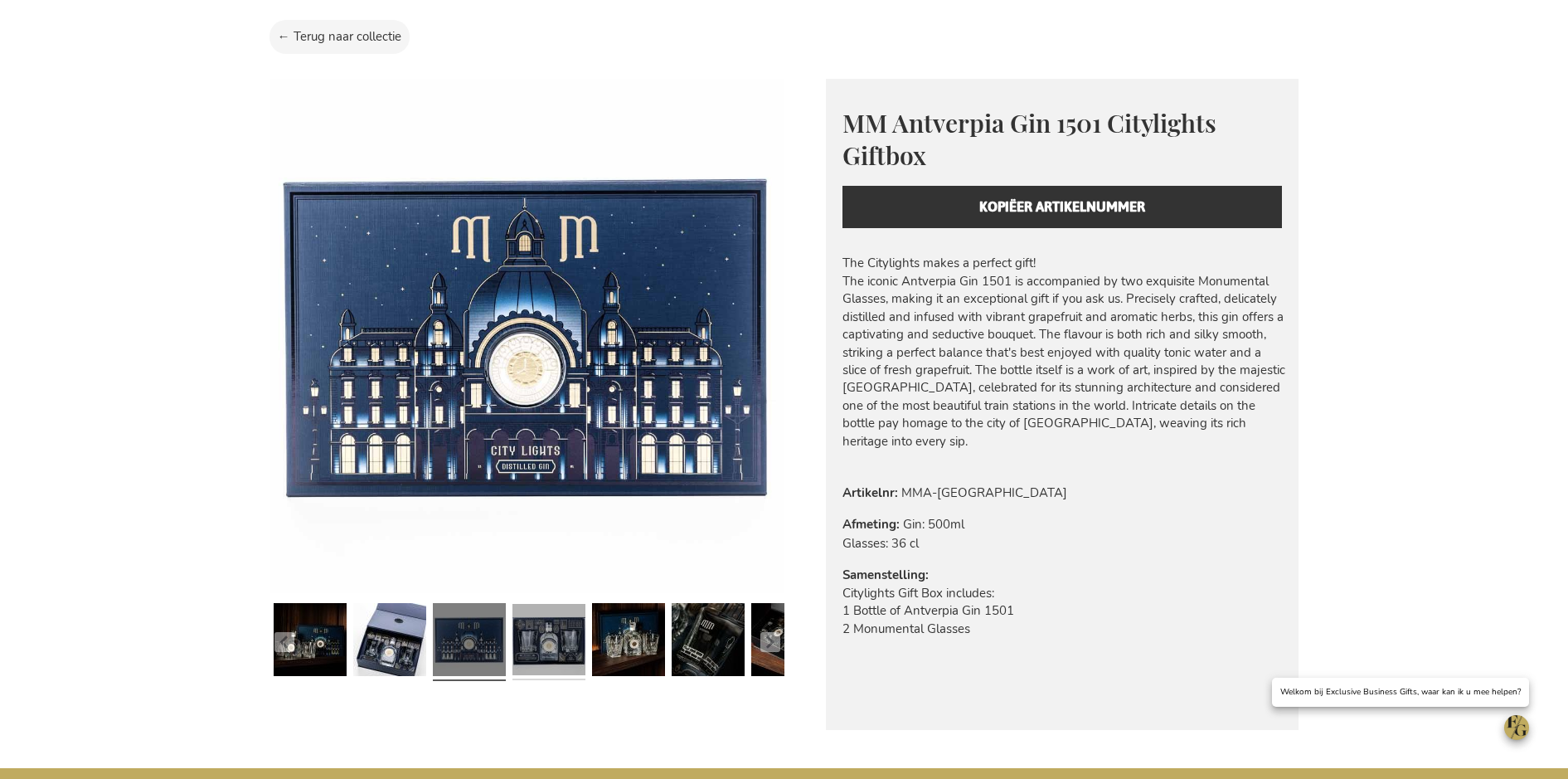
click at [552, 643] on link at bounding box center [548, 642] width 73 height 89
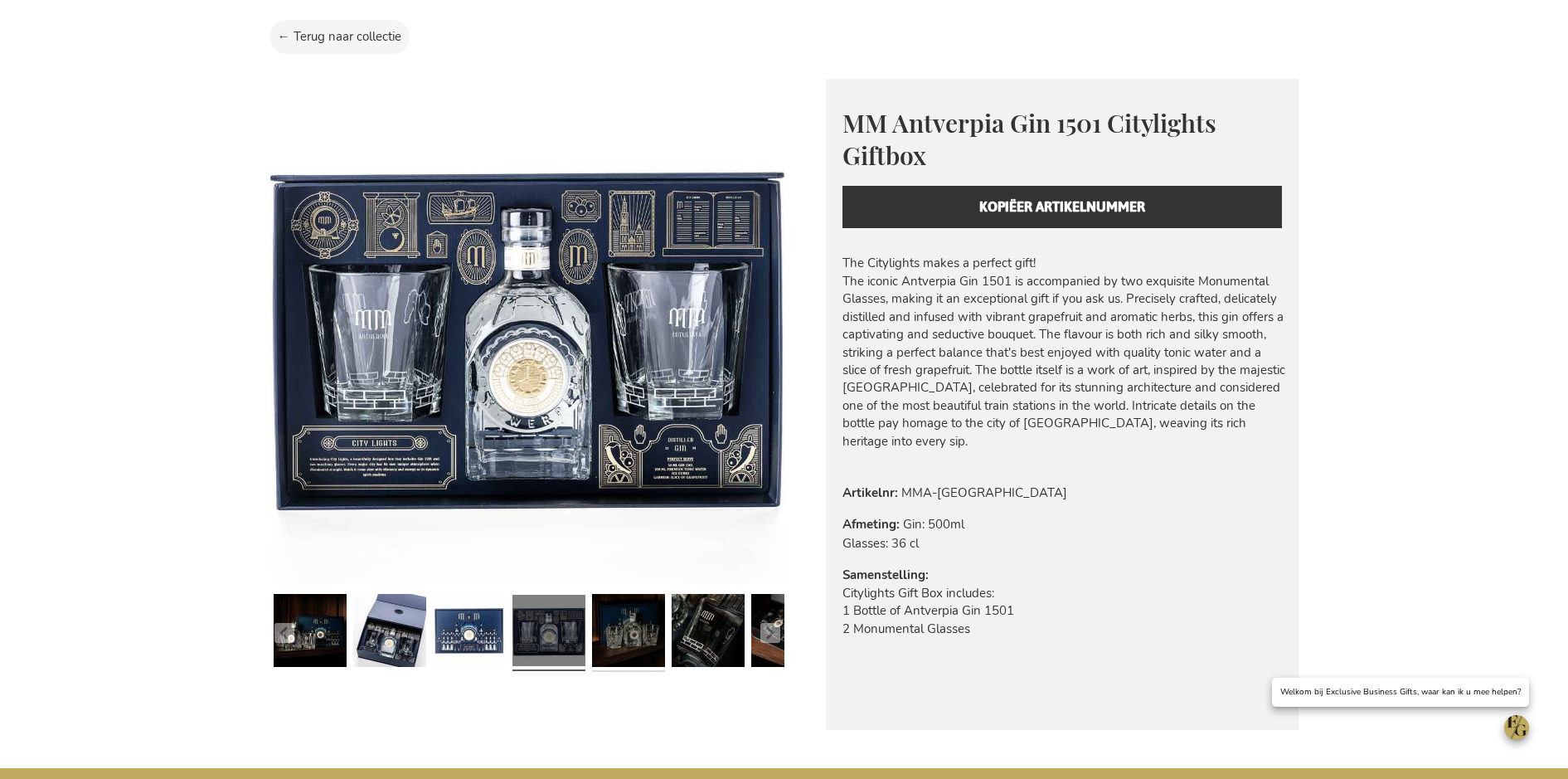
click at [617, 632] on link at bounding box center [628, 633] width 73 height 89
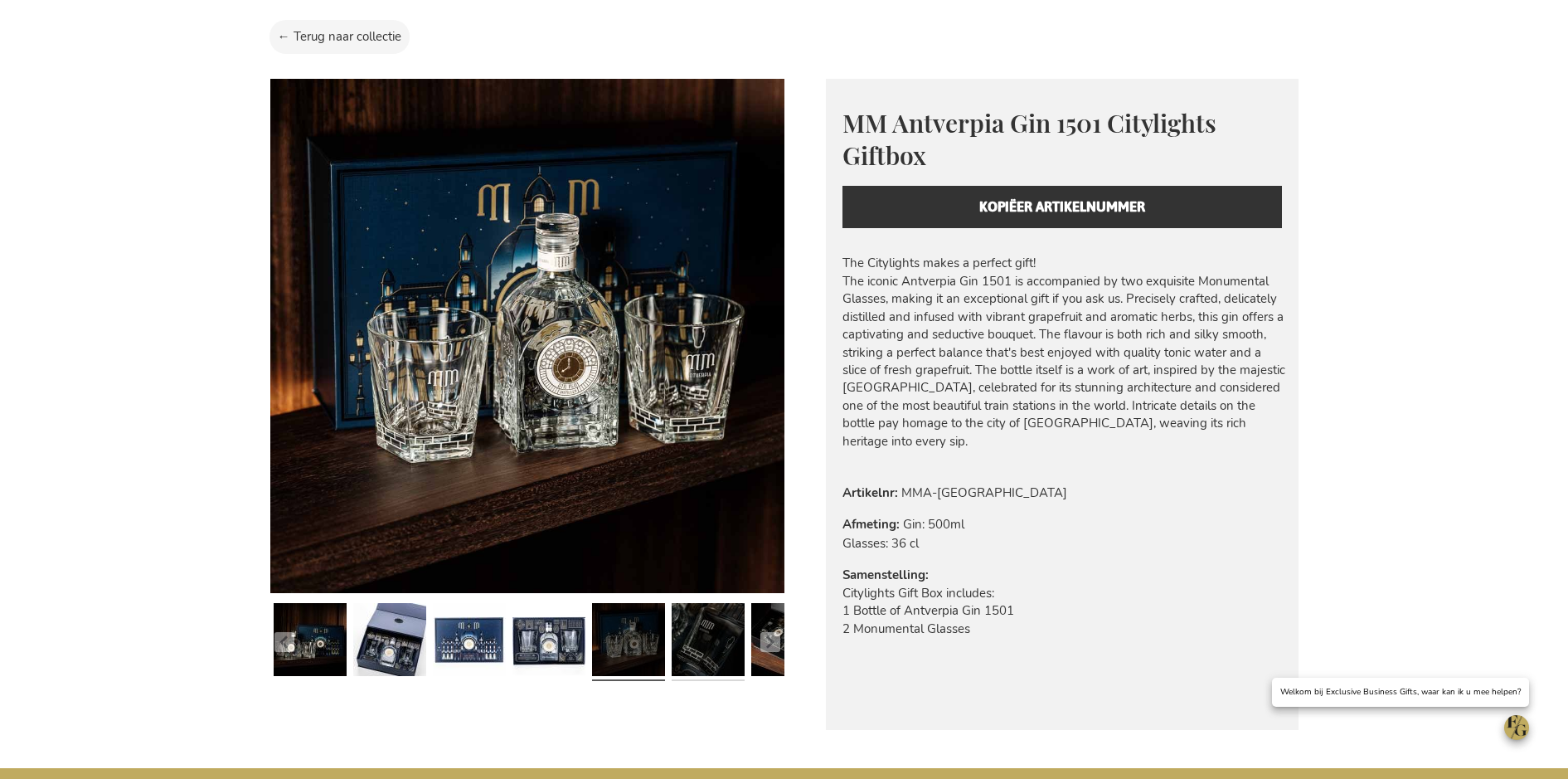
click at [693, 653] on link at bounding box center [708, 642] width 73 height 89
click at [701, 645] on link at bounding box center [708, 642] width 73 height 89
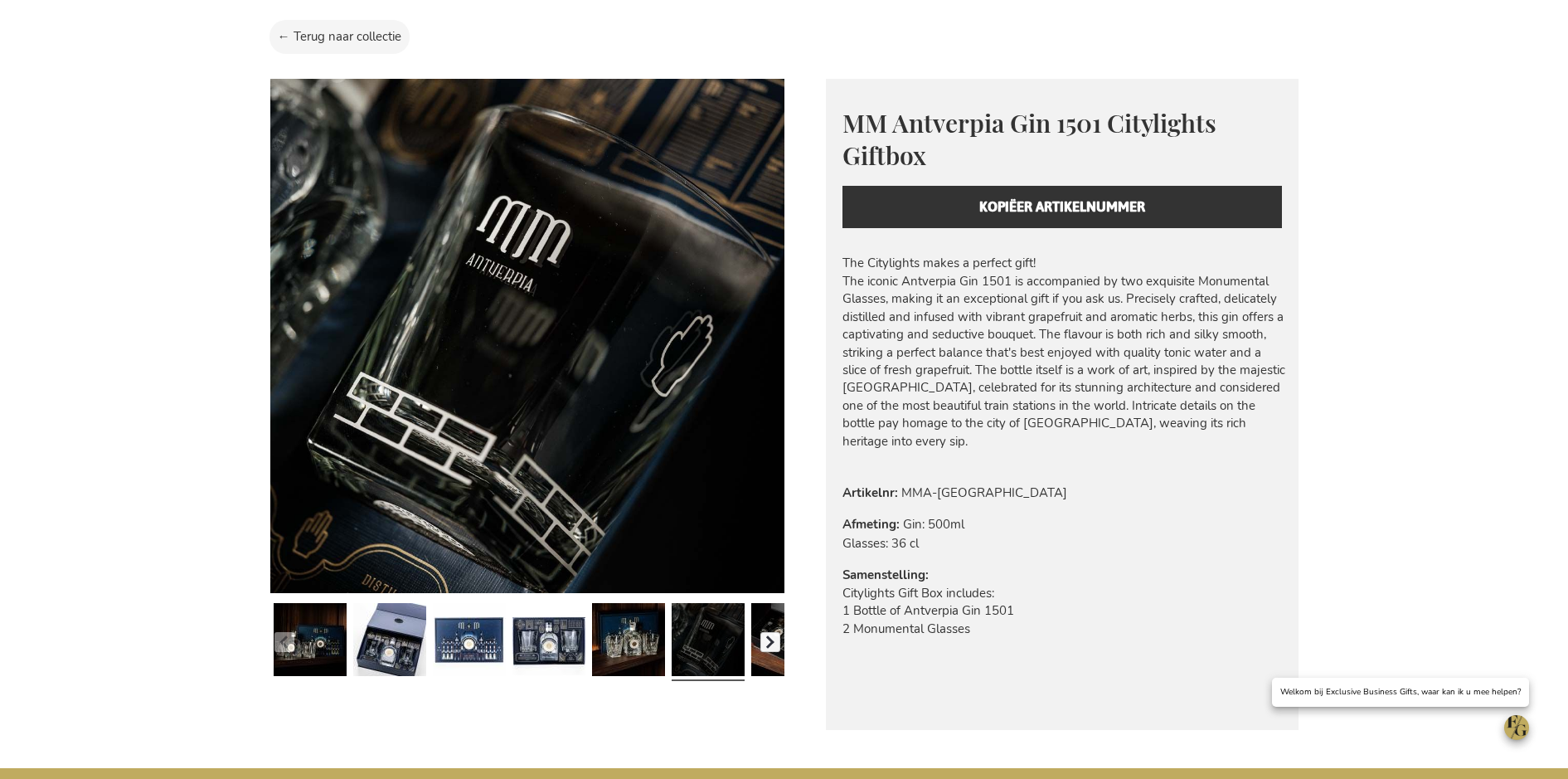
click at [761, 648] on button "button" at bounding box center [770, 642] width 20 height 20
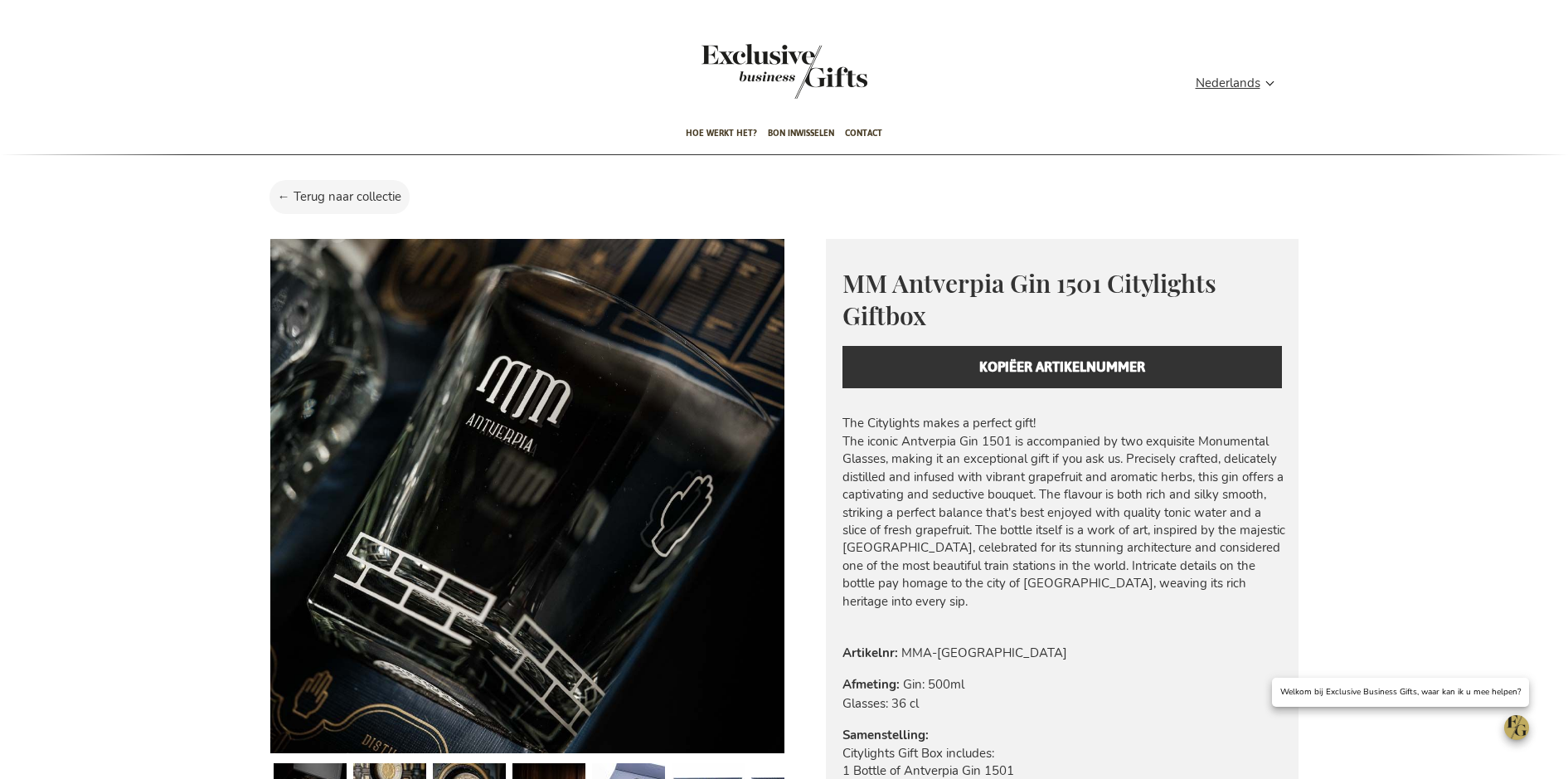
scroll to position [0, 0]
